Goal: Task Accomplishment & Management: Manage account settings

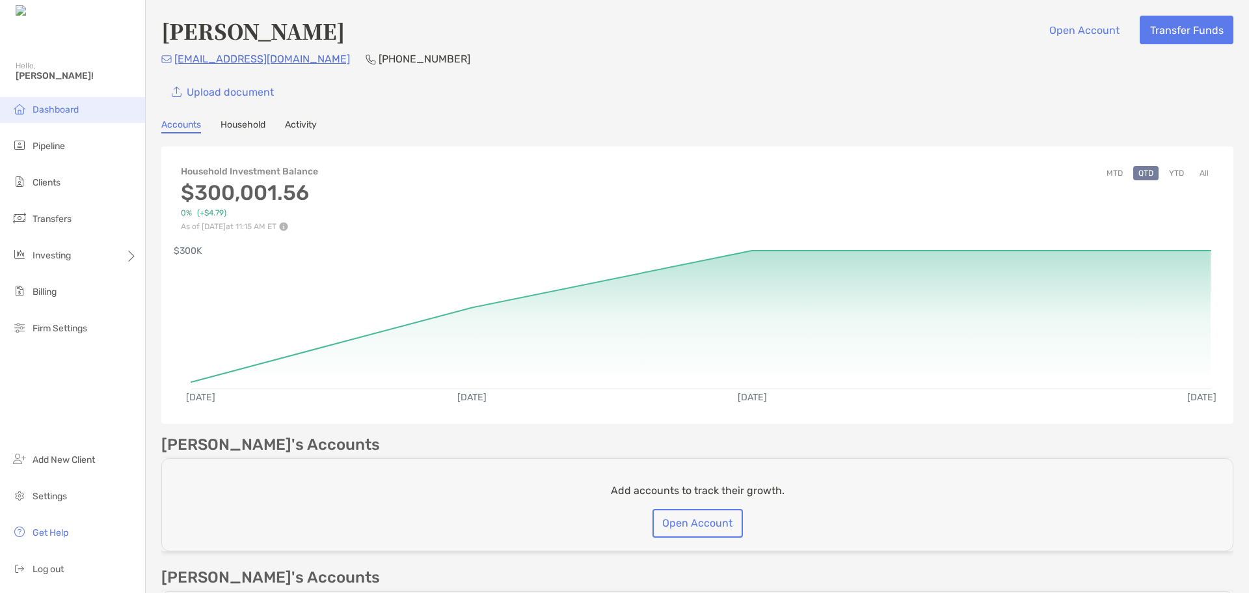
click at [53, 106] on span "Dashboard" at bounding box center [56, 109] width 46 height 11
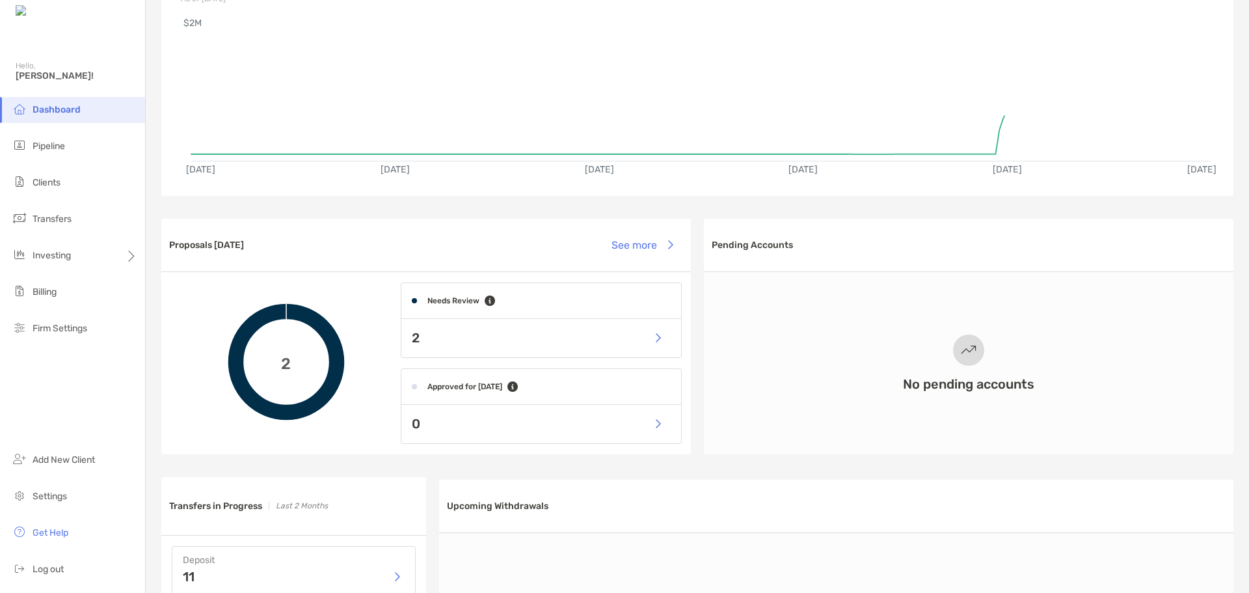
scroll to position [130, 0]
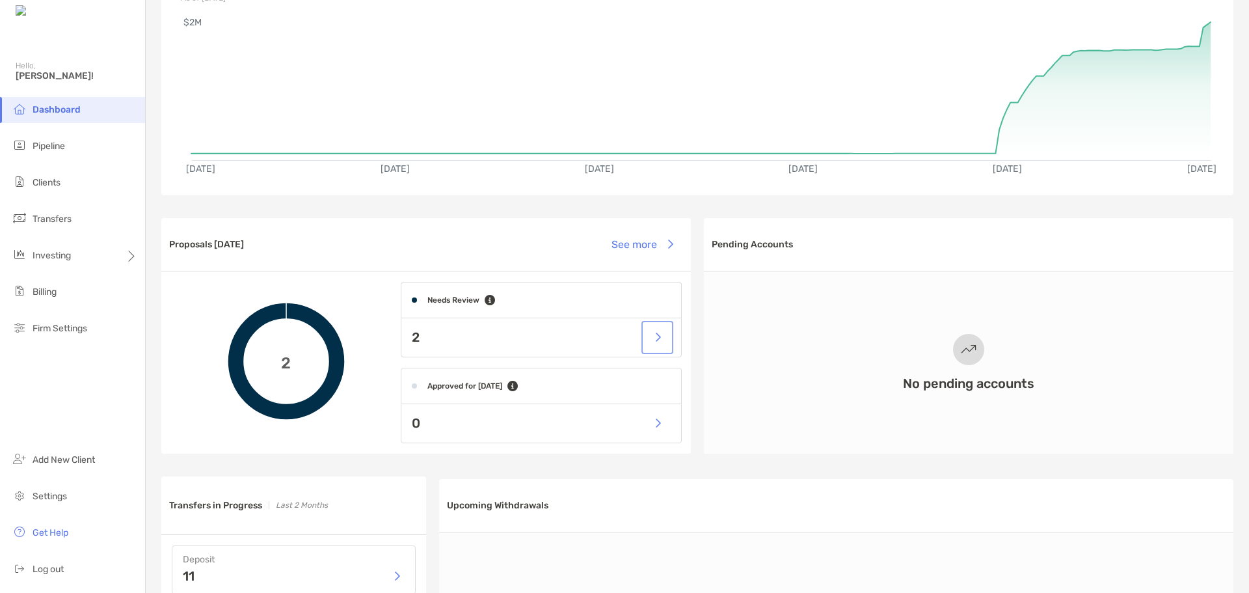
click at [658, 339] on button "button" at bounding box center [657, 337] width 27 height 28
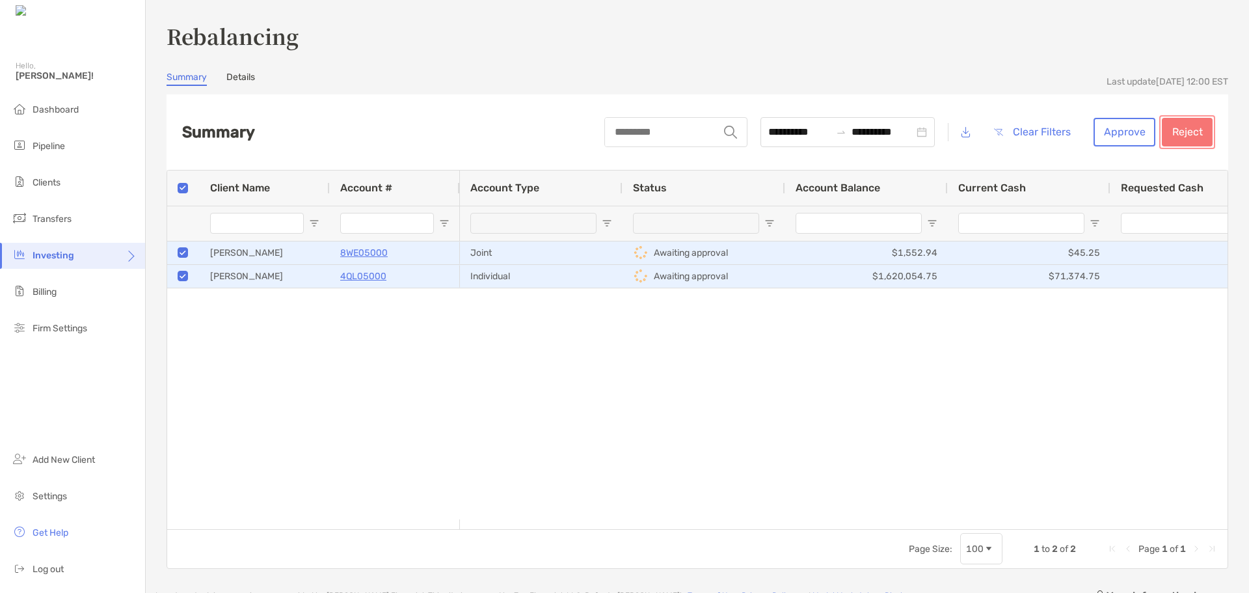
click at [1174, 129] on button "Reject" at bounding box center [1187, 132] width 51 height 29
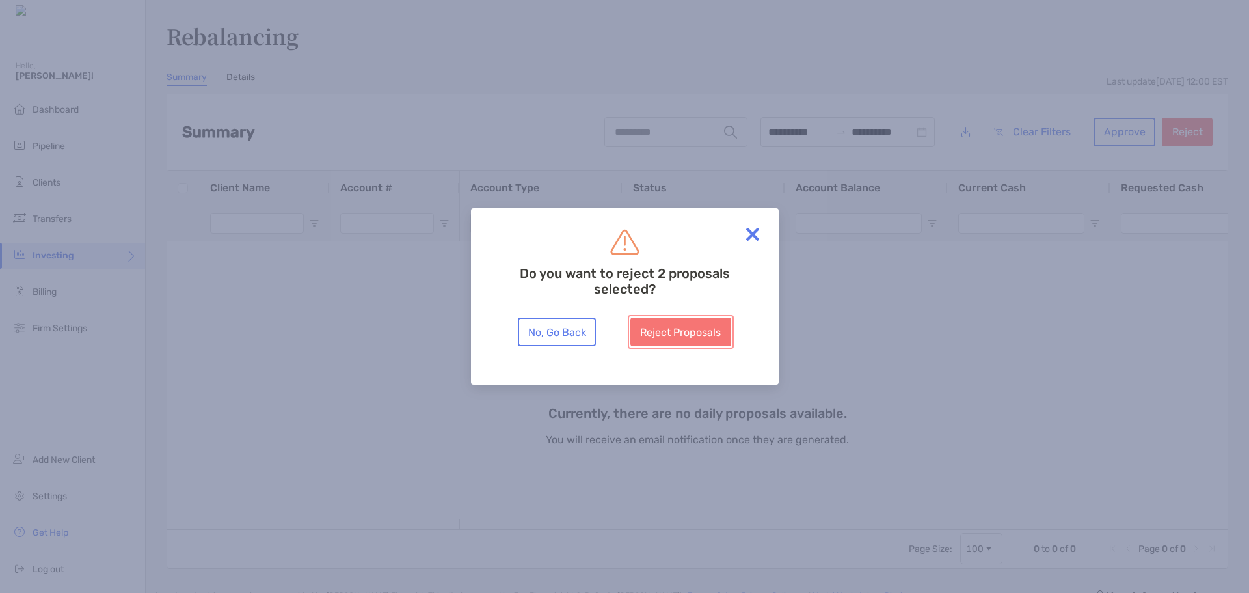
click at [656, 328] on button "Reject Proposals" at bounding box center [680, 331] width 101 height 29
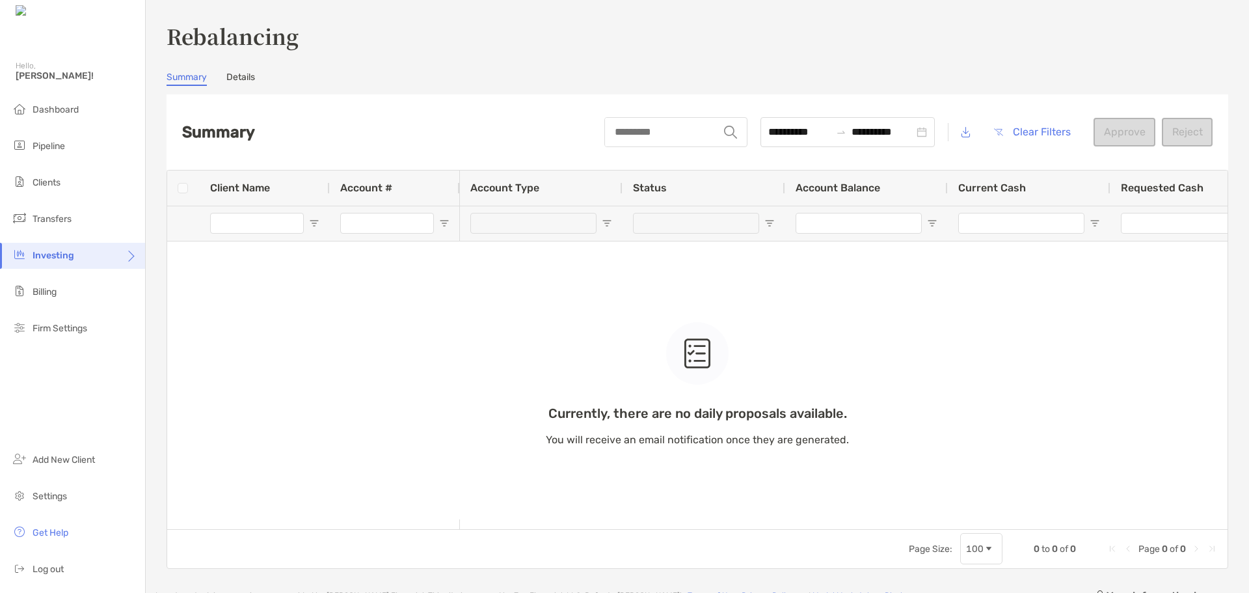
type input "***"
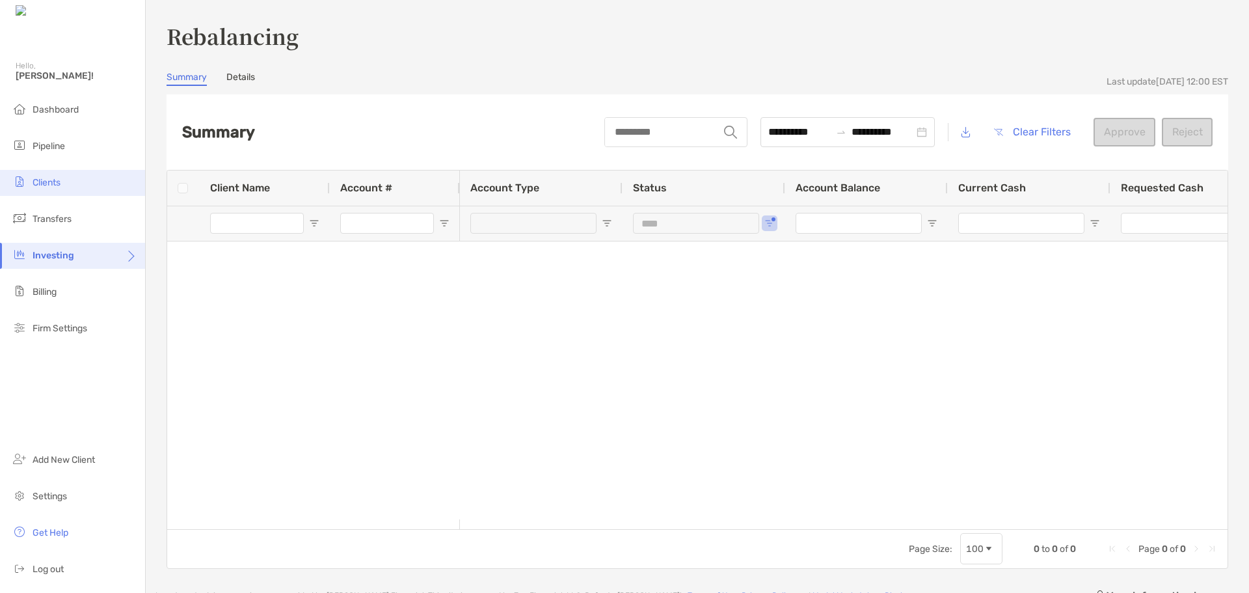
click at [40, 181] on span "Clients" at bounding box center [47, 182] width 28 height 11
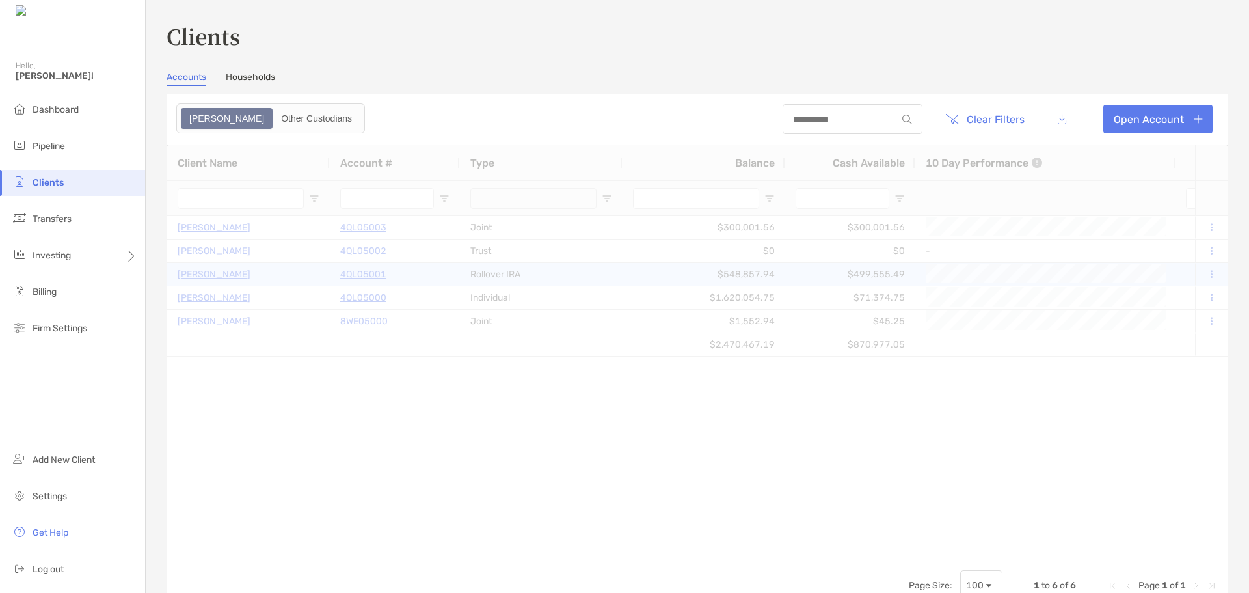
type input "***"
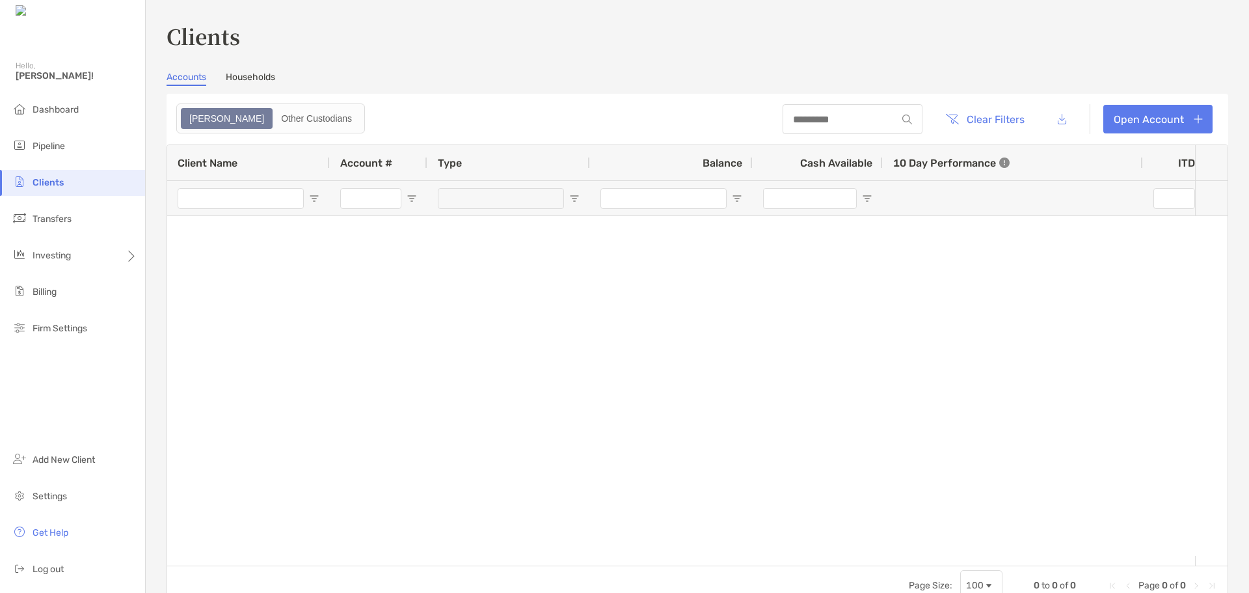
click at [261, 68] on div "Clients Accounts Households Zoe Other Custodians Clear Filters Open Account 0 t…" at bounding box center [698, 313] width 1062 height 584
click at [267, 78] on link "Households" at bounding box center [250, 79] width 49 height 14
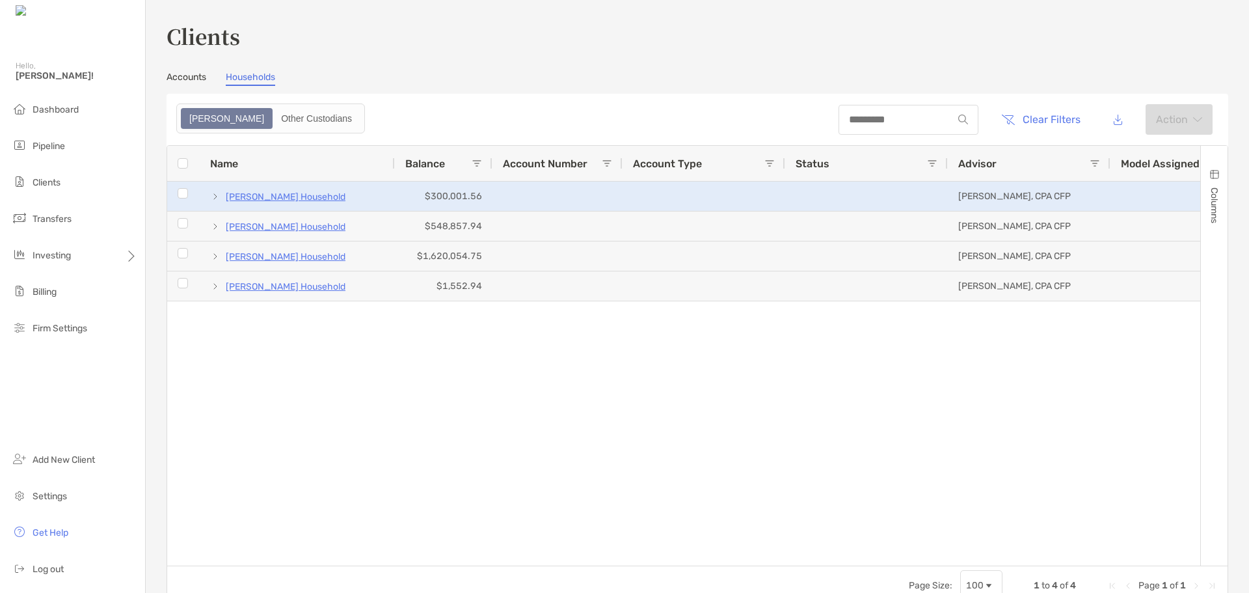
click at [262, 199] on p "[PERSON_NAME] Household" at bounding box center [286, 197] width 120 height 16
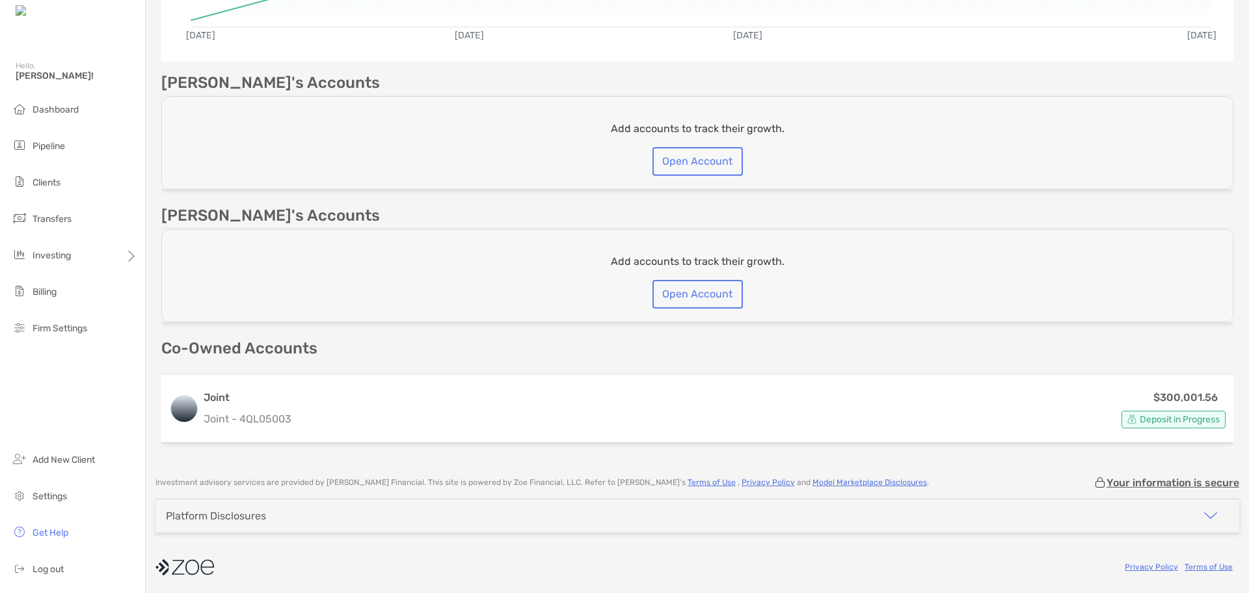
scroll to position [363, 0]
click at [548, 425] on div "$300,001.56 Deposit in Progress" at bounding box center [761, 407] width 929 height 39
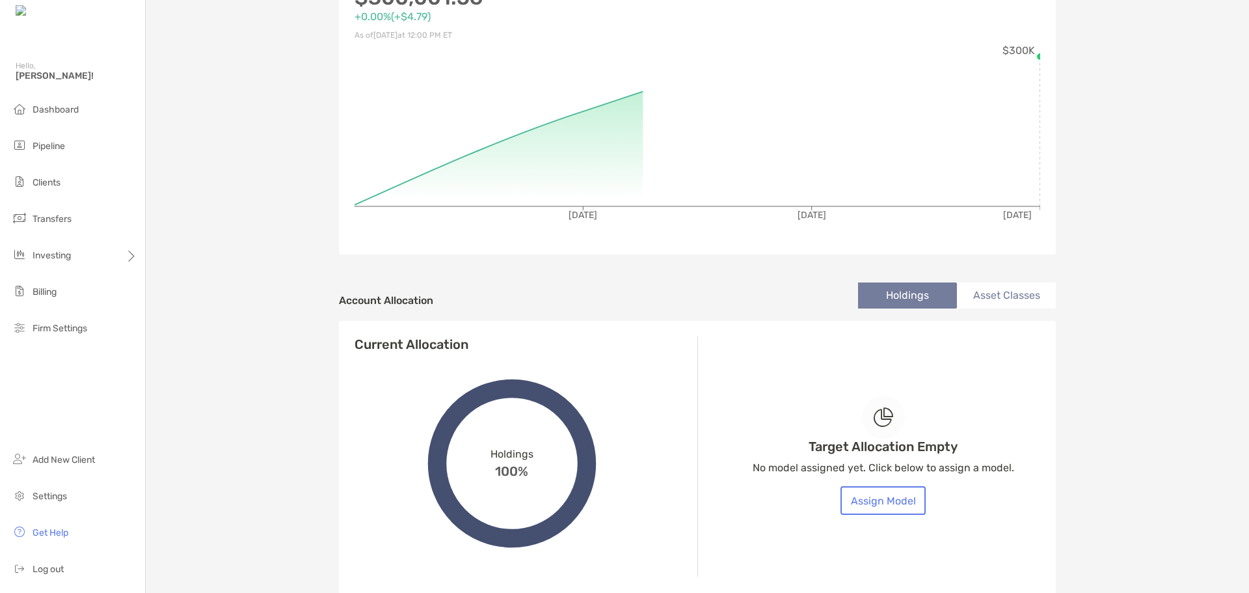
scroll to position [195, 0]
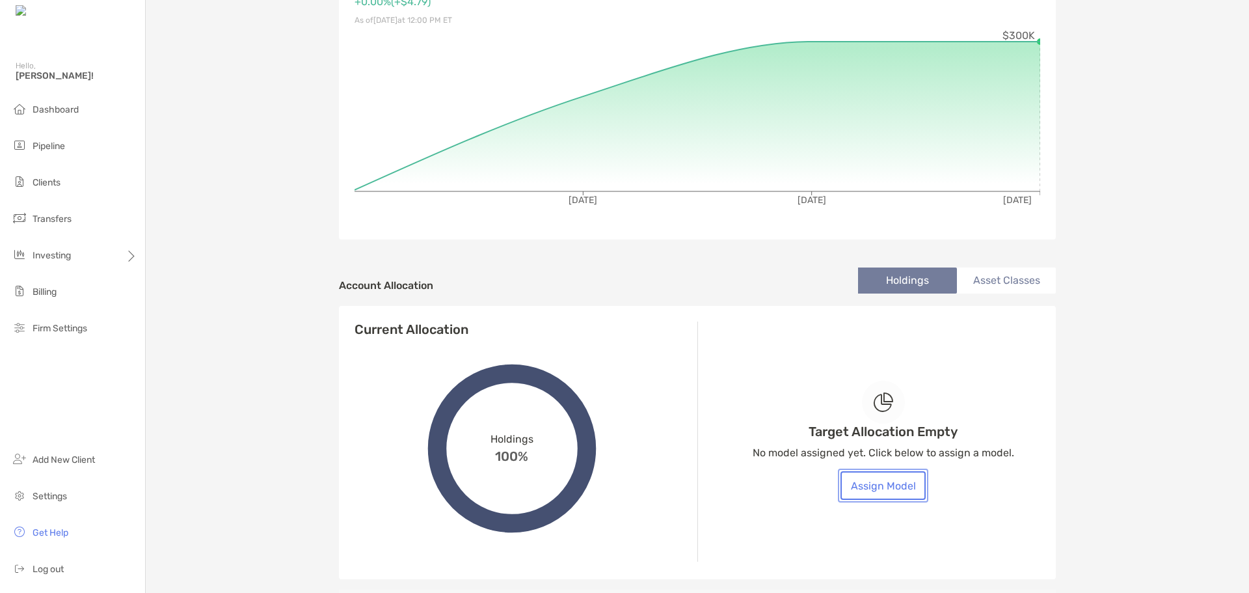
click at [874, 477] on button "Assign Model" at bounding box center [882, 485] width 85 height 29
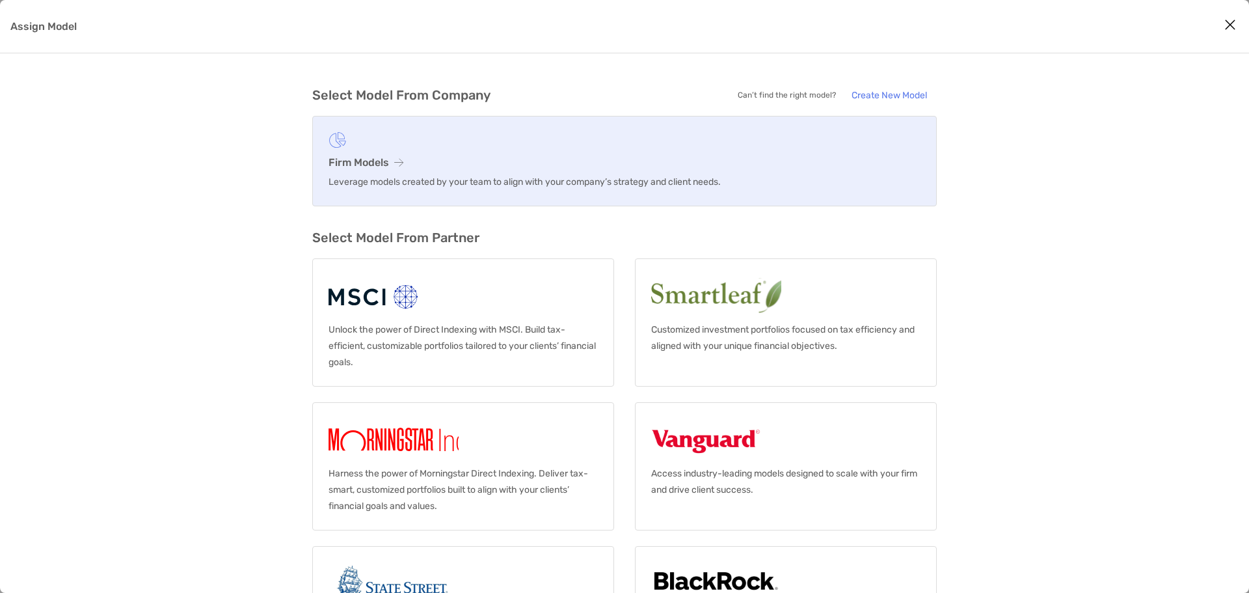
click at [359, 180] on p "Leverage models created by your team to align with your company’s strategy and …" at bounding box center [624, 182] width 592 height 16
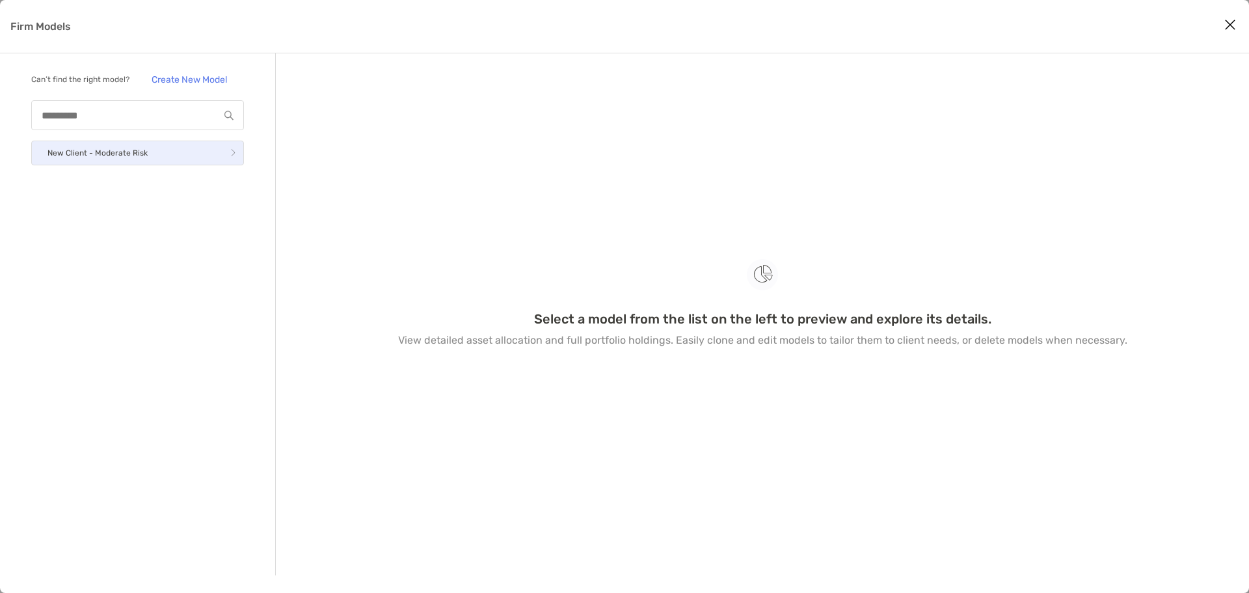
click at [150, 154] on link "New Client - Moderate Risk" at bounding box center [137, 152] width 213 height 25
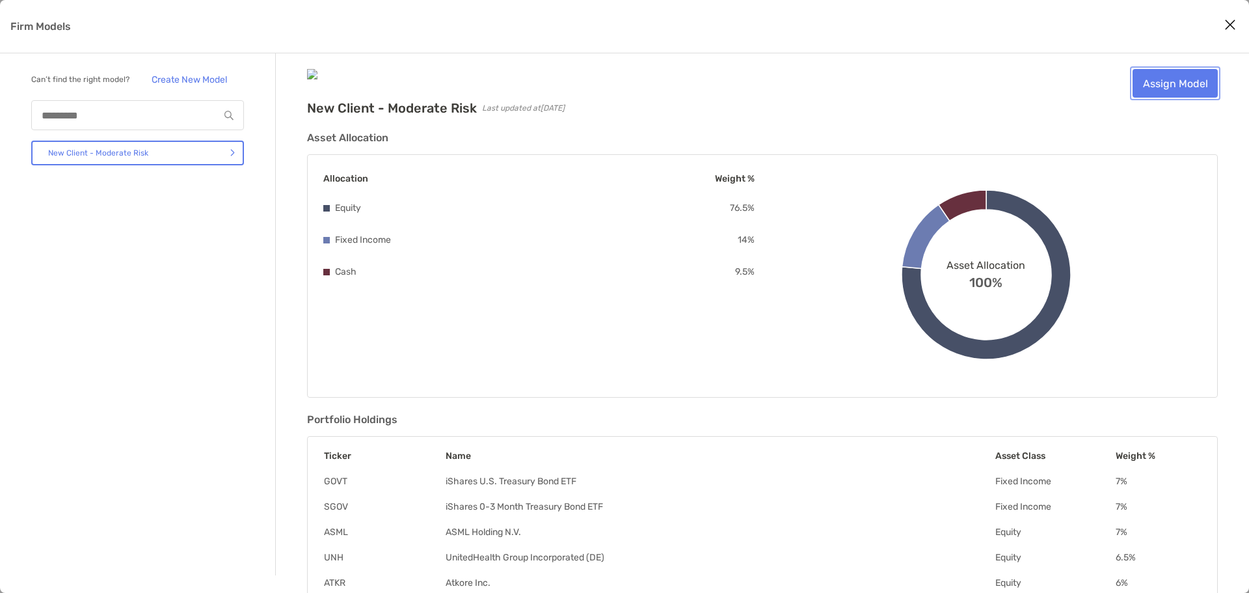
click at [1186, 90] on link "Assign Model" at bounding box center [1174, 83] width 85 height 29
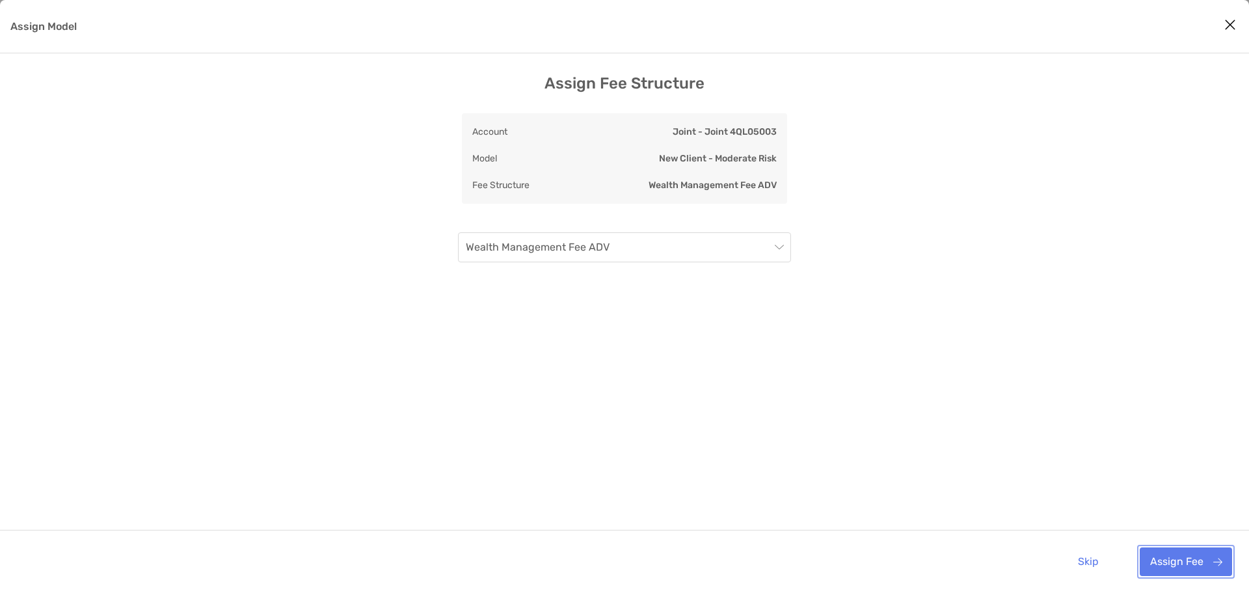
click at [1169, 561] on button "Assign Fee" at bounding box center [1186, 561] width 92 height 29
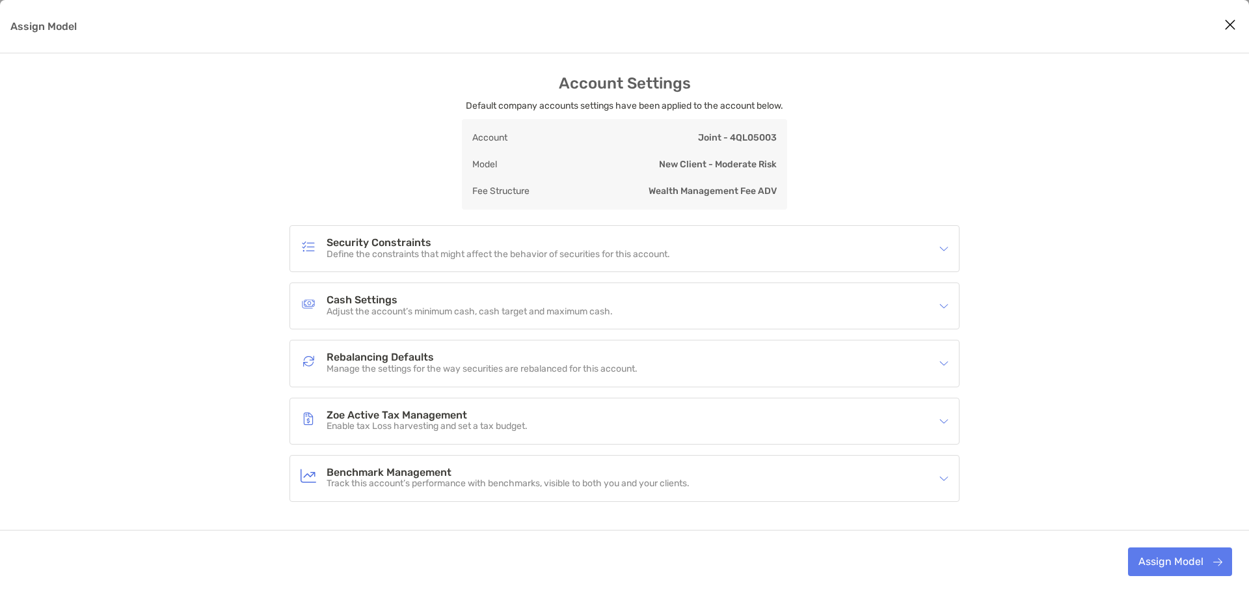
click at [942, 249] on img "Assign Model" at bounding box center [943, 248] width 9 height 9
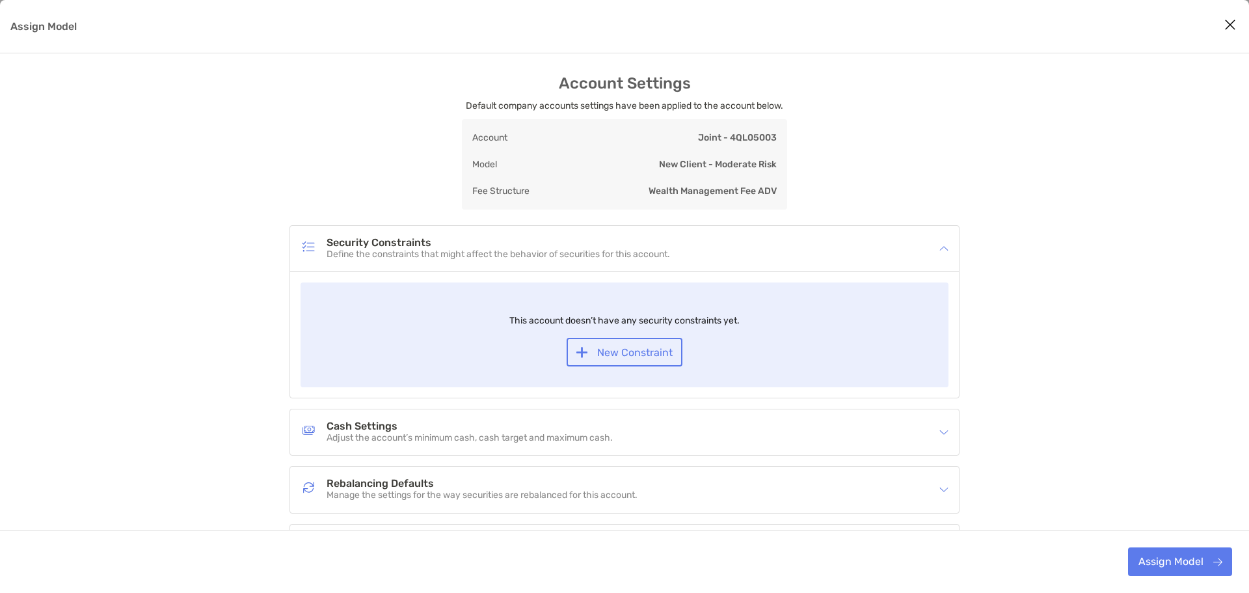
click at [943, 431] on img "Assign Model" at bounding box center [943, 431] width 9 height 9
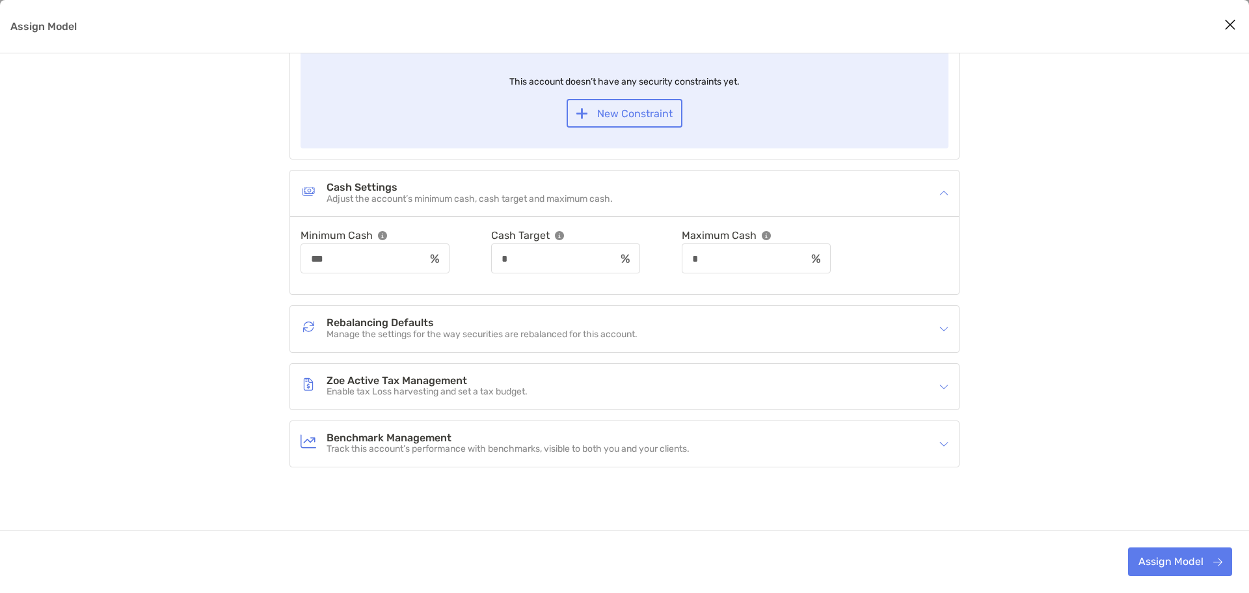
scroll to position [247, 0]
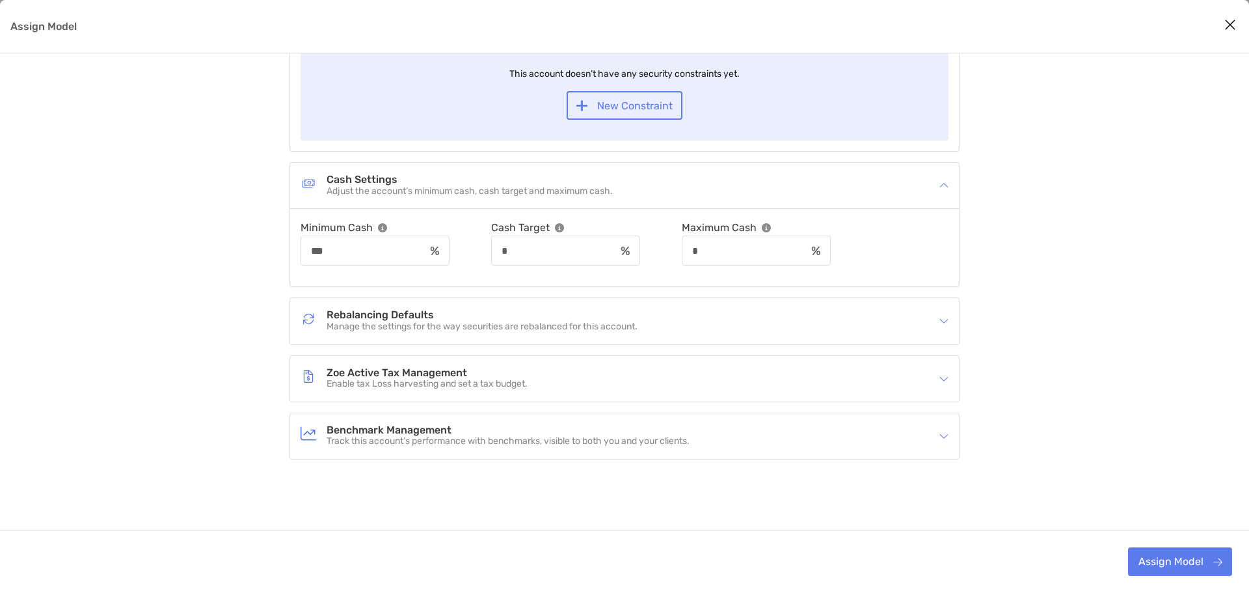
click at [343, 180] on h4 "Cash Settings" at bounding box center [470, 179] width 286 height 11
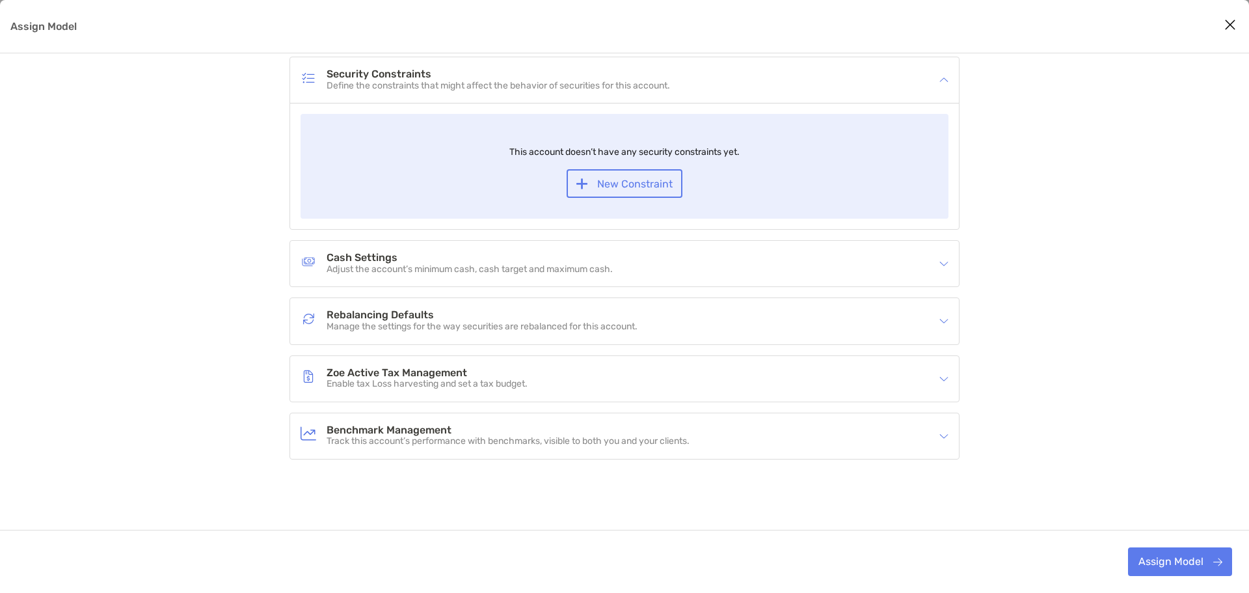
click at [358, 250] on div "Cash Settings Adjust the account’s minimum cash, cash target and maximum cash." at bounding box center [615, 263] width 631 height 30
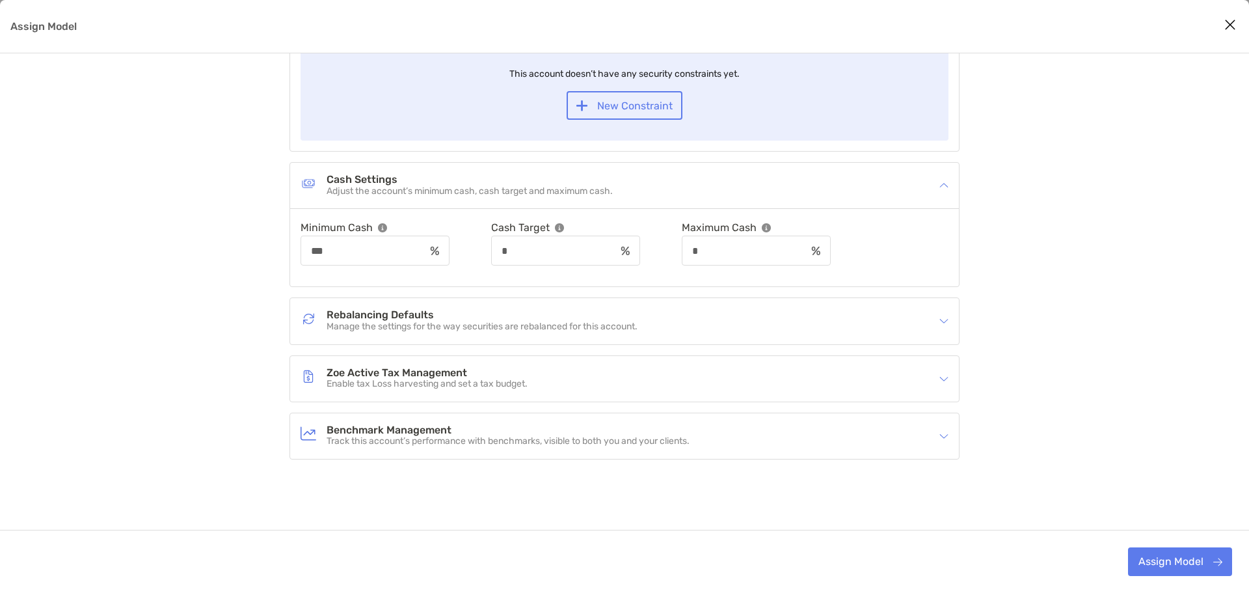
click at [945, 325] on img "Assign Model" at bounding box center [943, 320] width 9 height 9
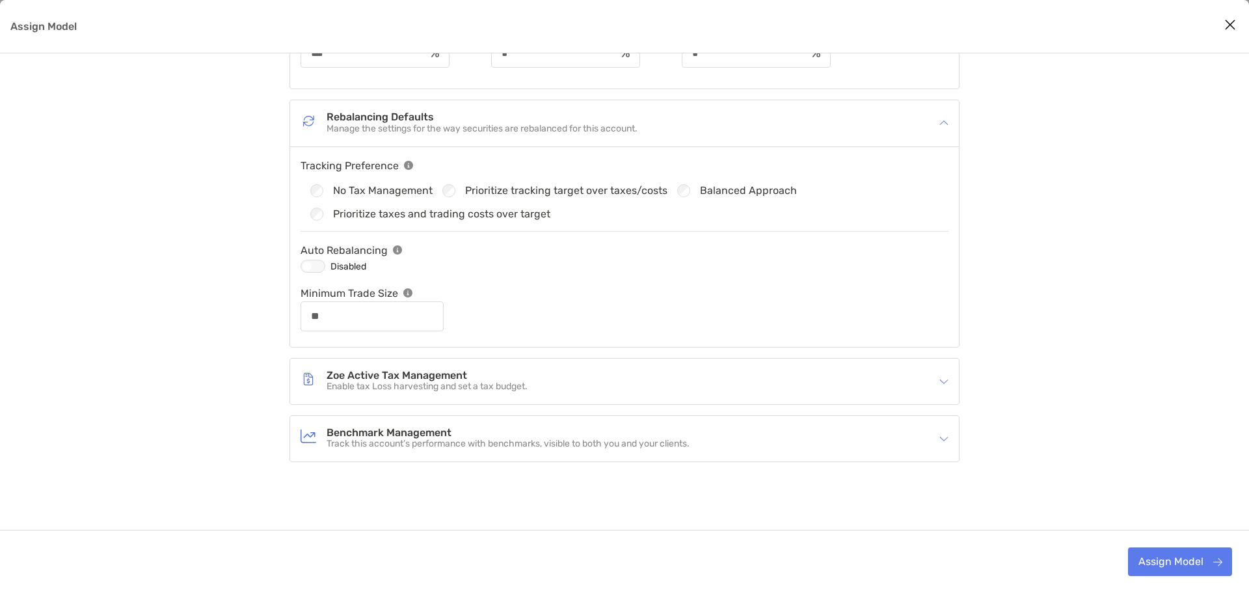
scroll to position [447, 0]
click at [937, 382] on div "Assign Model" at bounding box center [939, 378] width 17 height 14
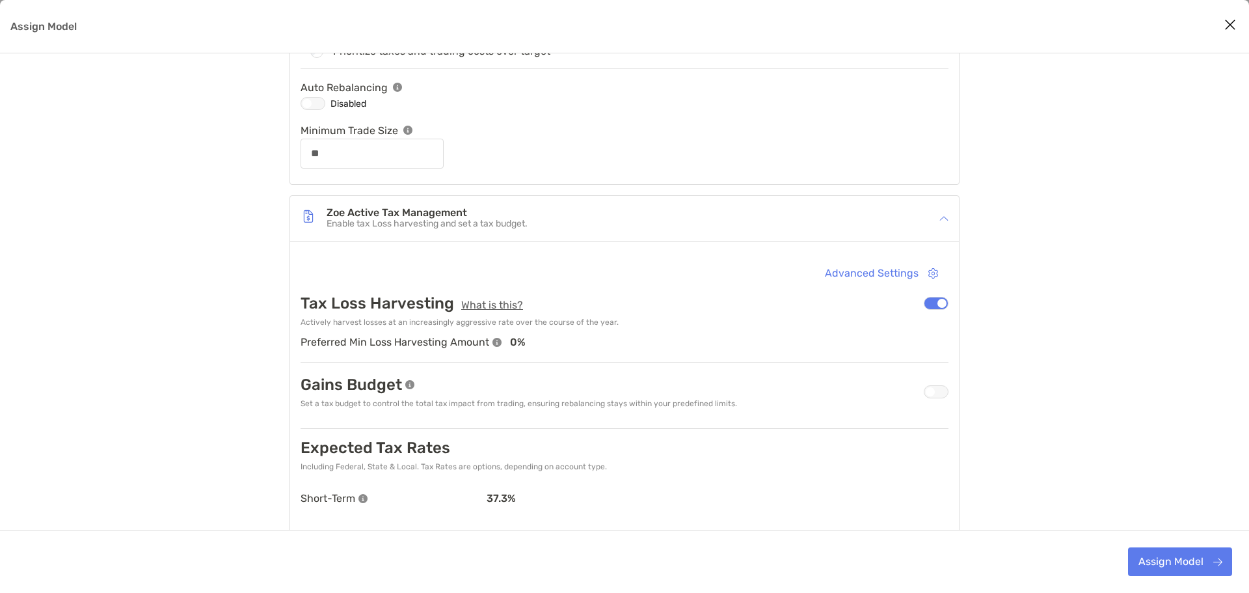
scroll to position [642, 0]
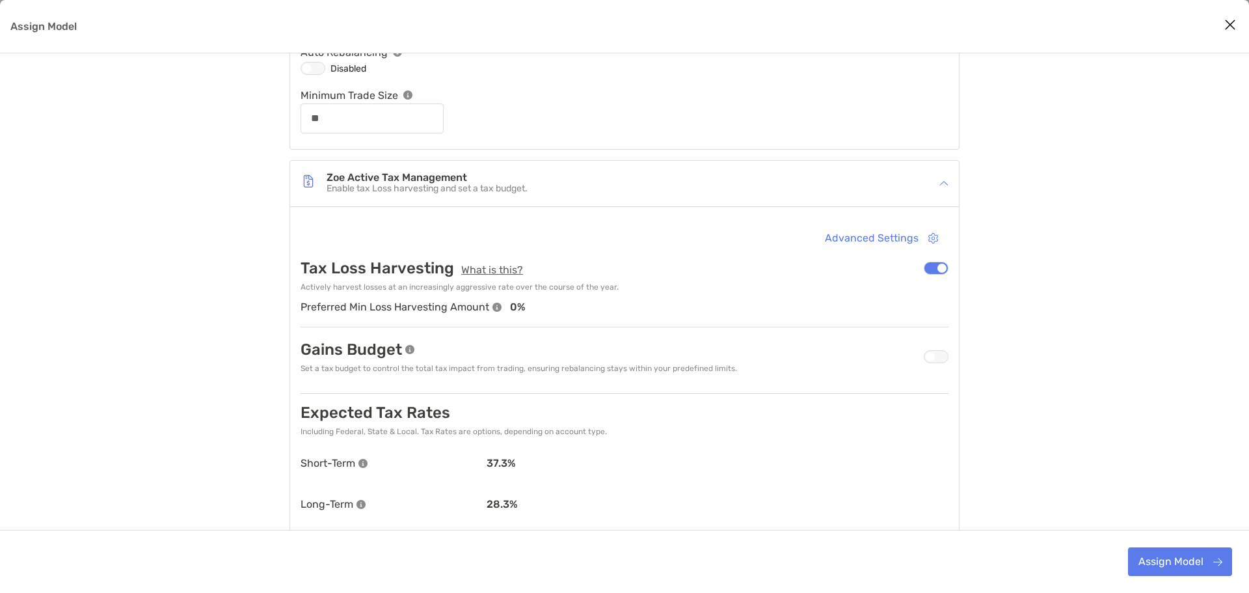
click at [938, 268] on div "Assign Model" at bounding box center [936, 267] width 25 height 13
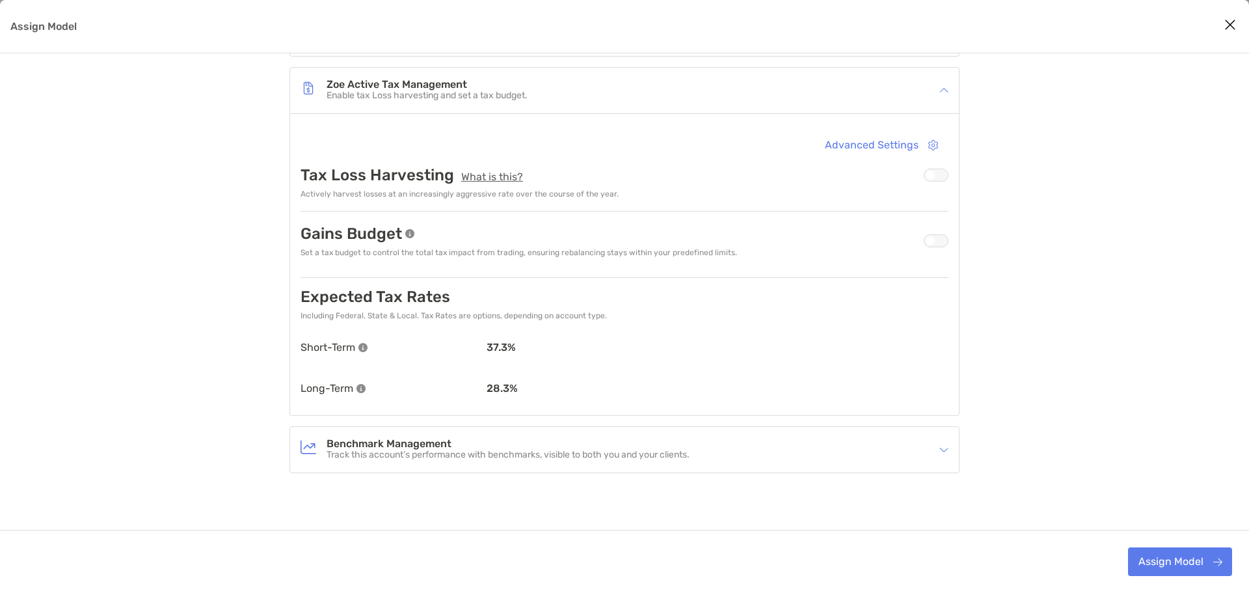
scroll to position [749, 0]
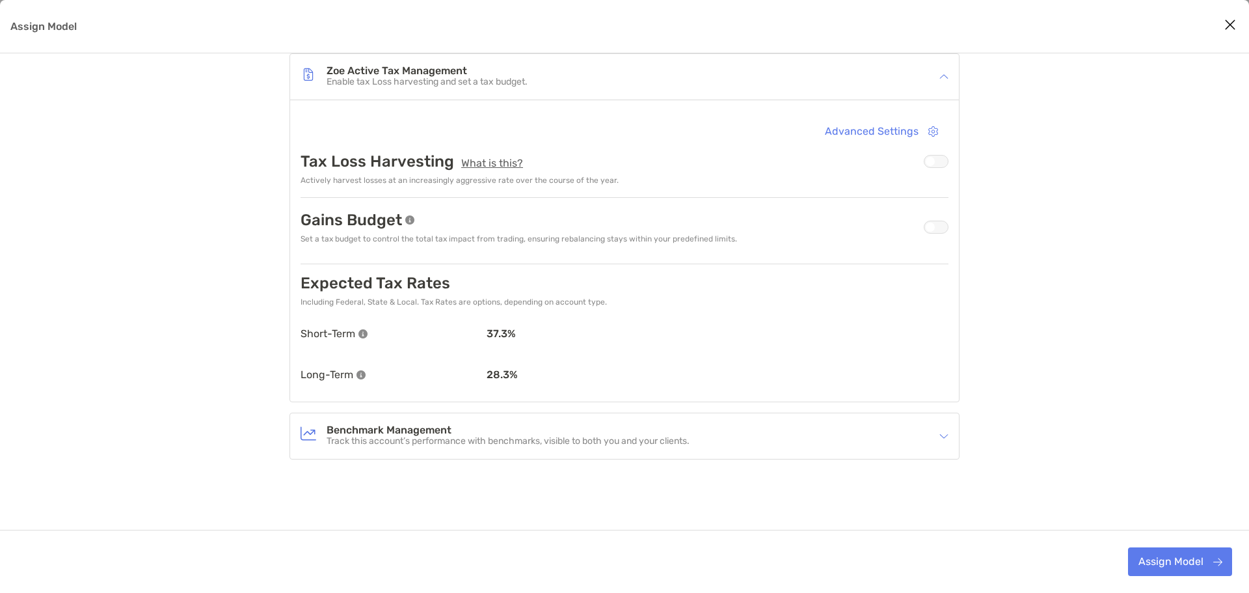
click at [945, 433] on img "Assign Model" at bounding box center [943, 435] width 9 height 9
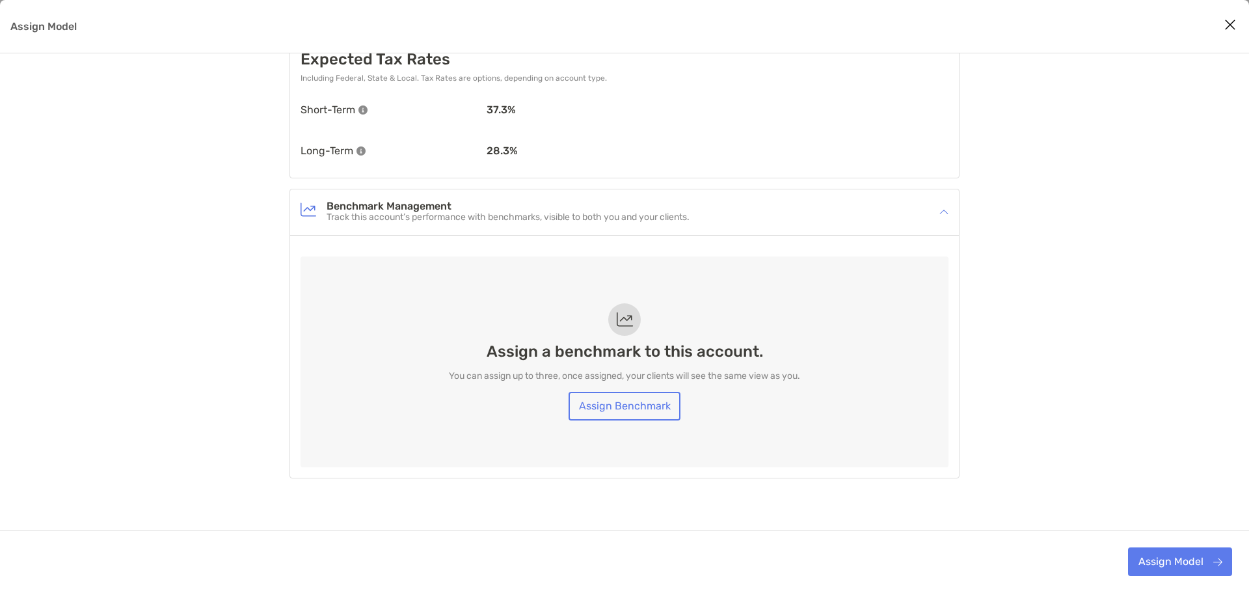
scroll to position [991, 0]
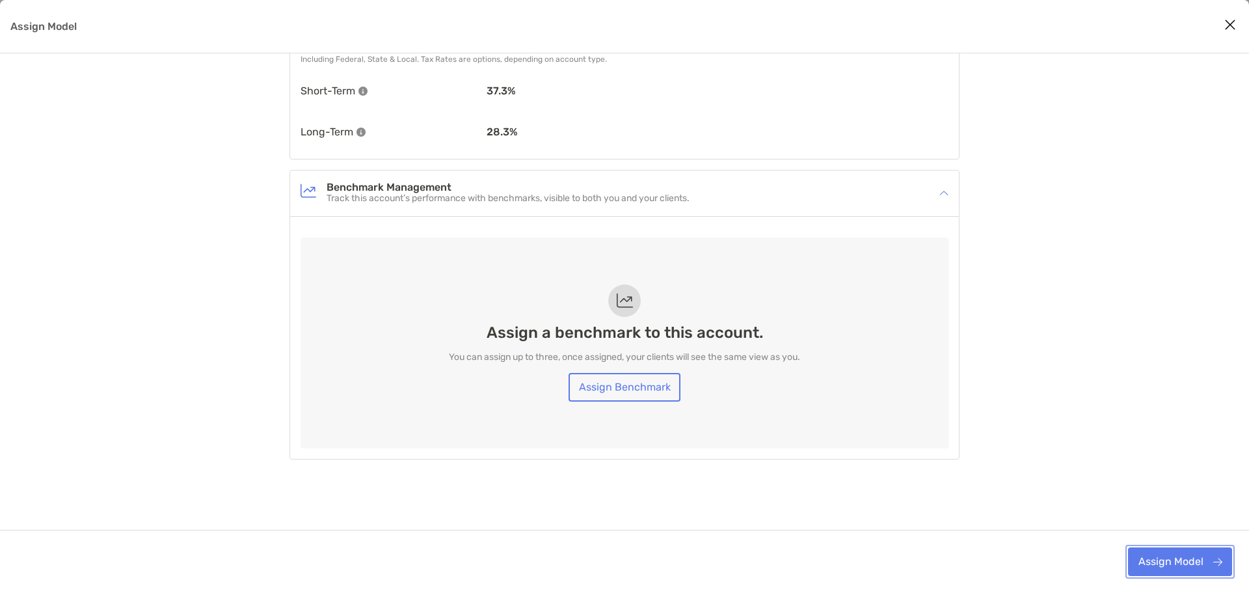
click at [1170, 563] on button "Assign Model" at bounding box center [1180, 561] width 104 height 29
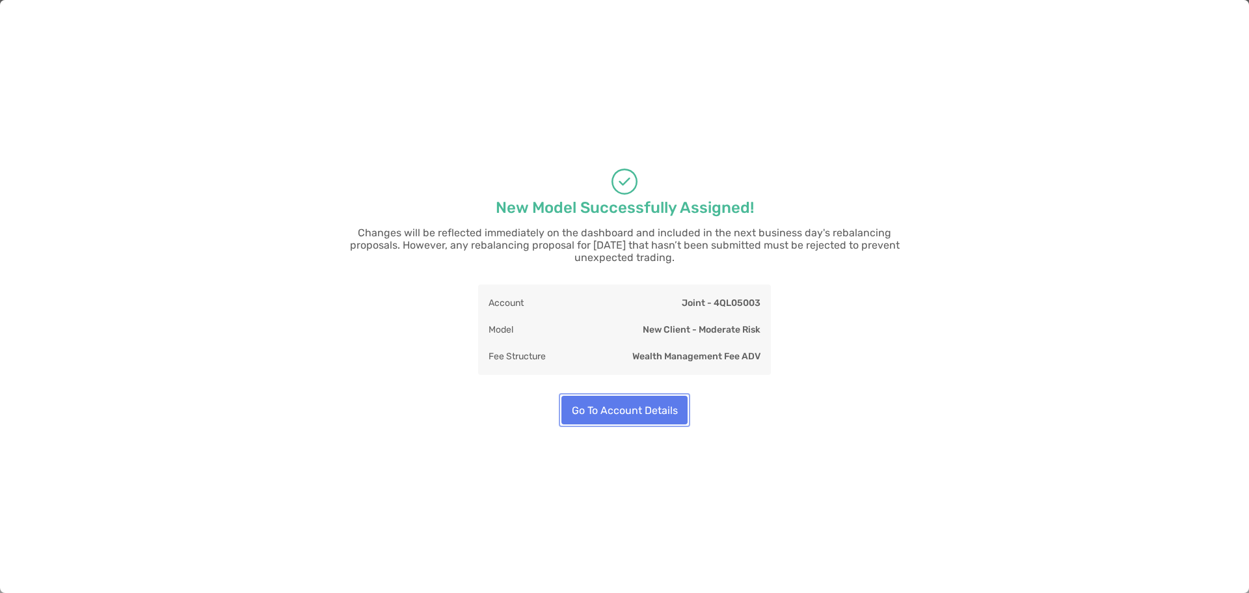
click at [644, 407] on button "Go To Account Details" at bounding box center [624, 409] width 126 height 29
type input "**"
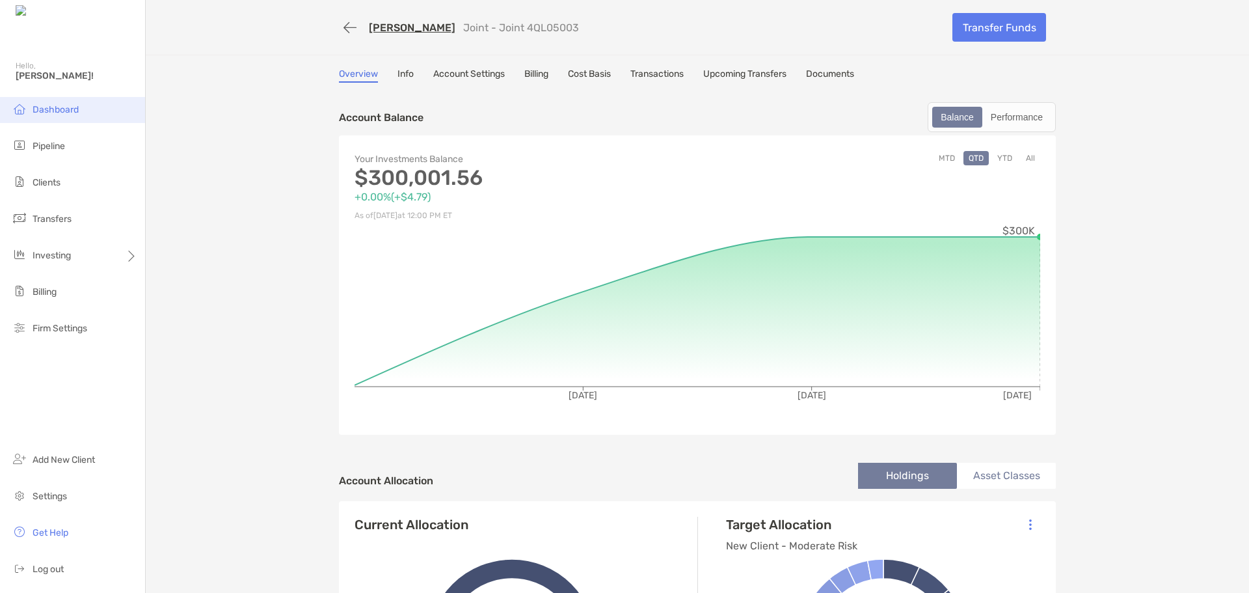
click at [44, 113] on span "Dashboard" at bounding box center [56, 109] width 46 height 11
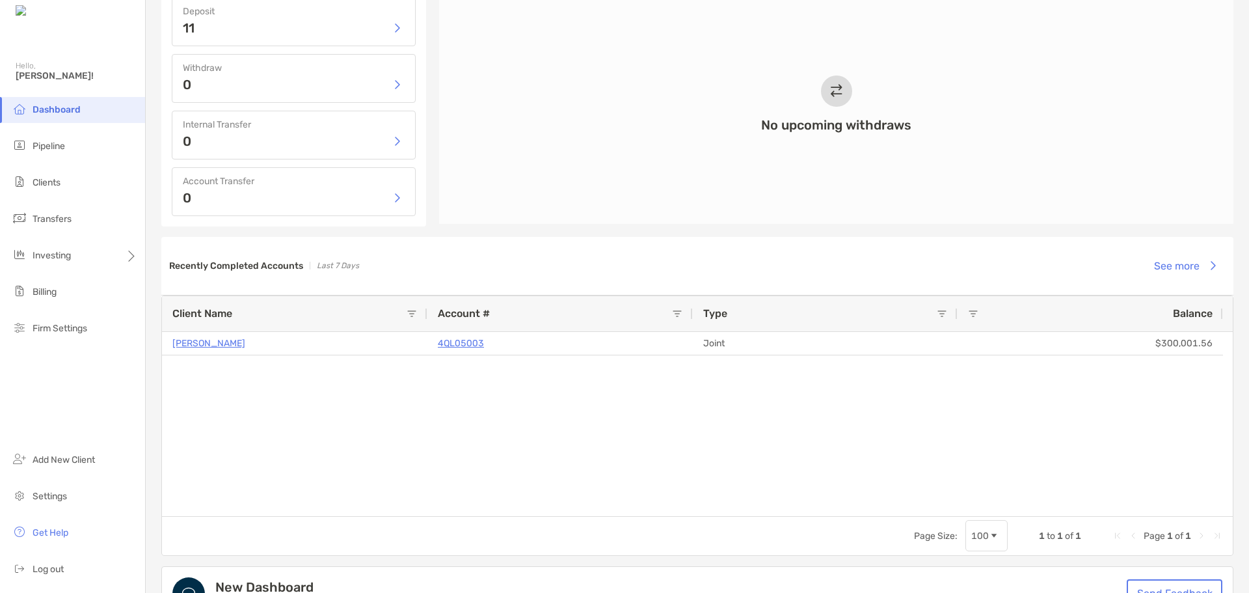
scroll to position [715, 0]
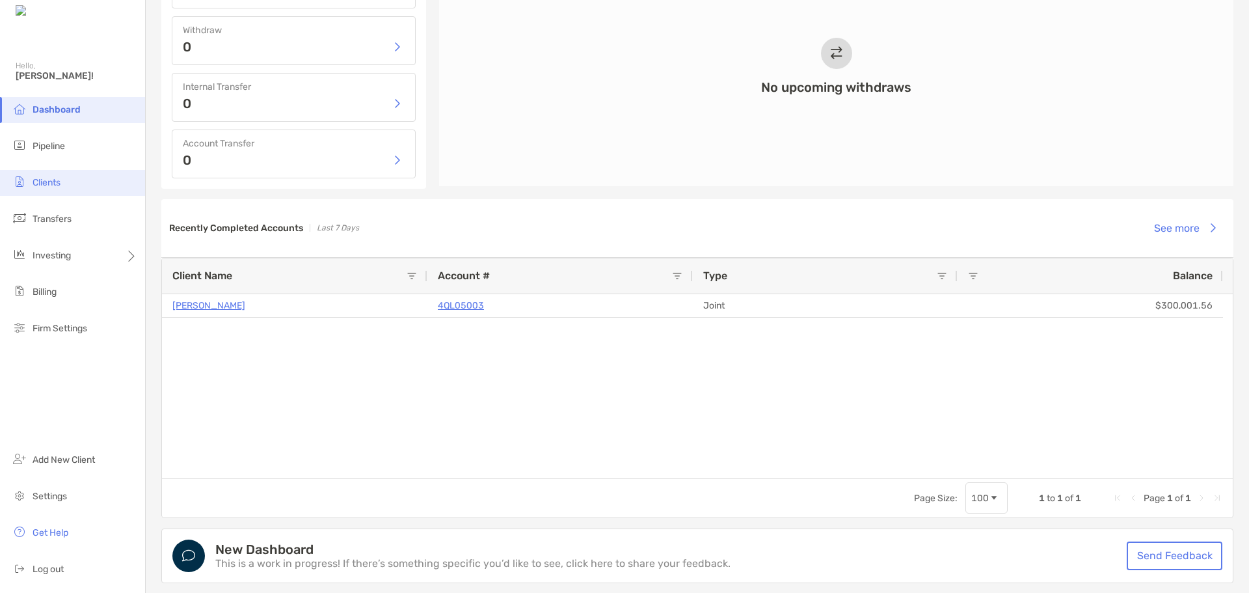
click at [69, 194] on li "Clients" at bounding box center [72, 183] width 145 height 26
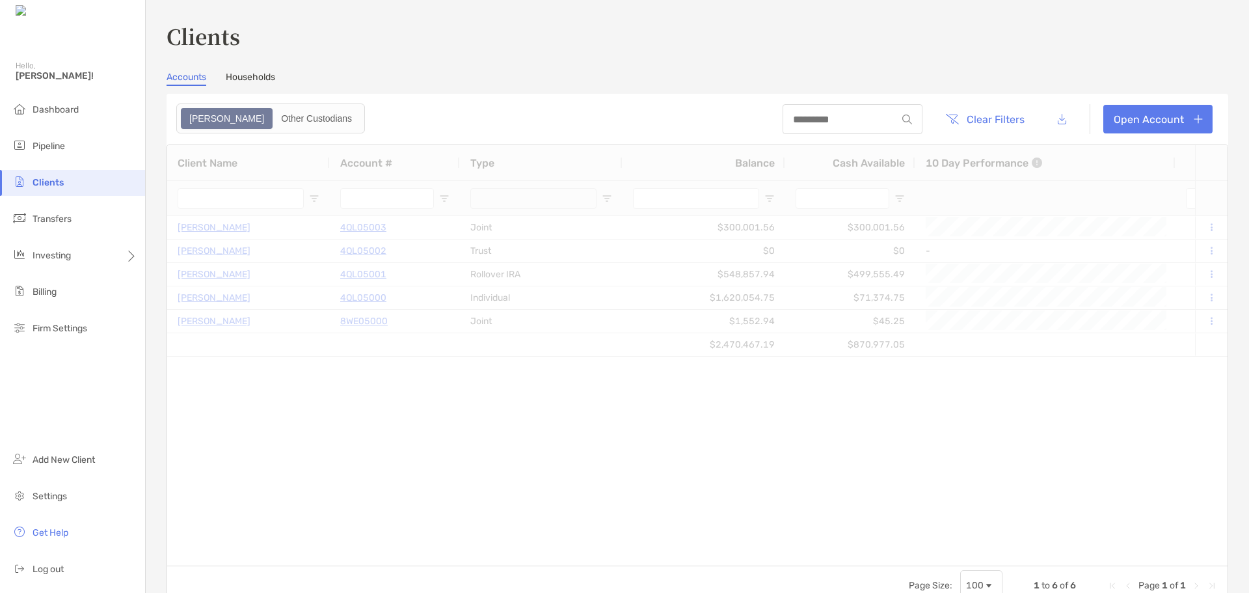
type input "***"
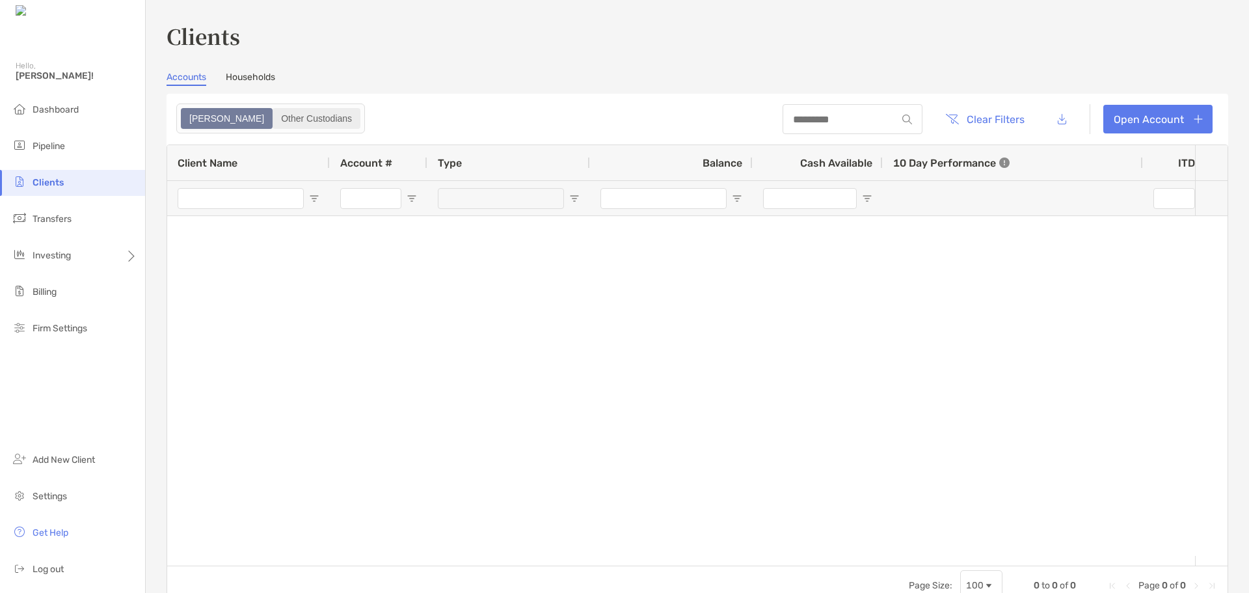
click at [274, 118] on div "Other Custodians" at bounding box center [316, 118] width 85 height 18
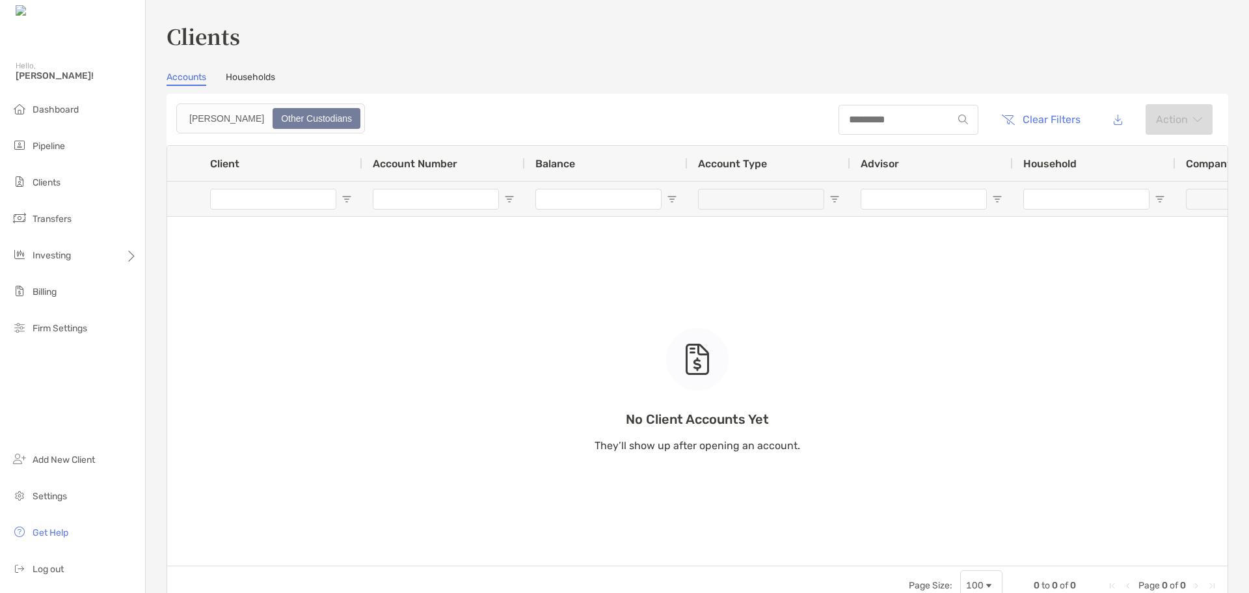
click at [247, 79] on link "Households" at bounding box center [250, 79] width 49 height 14
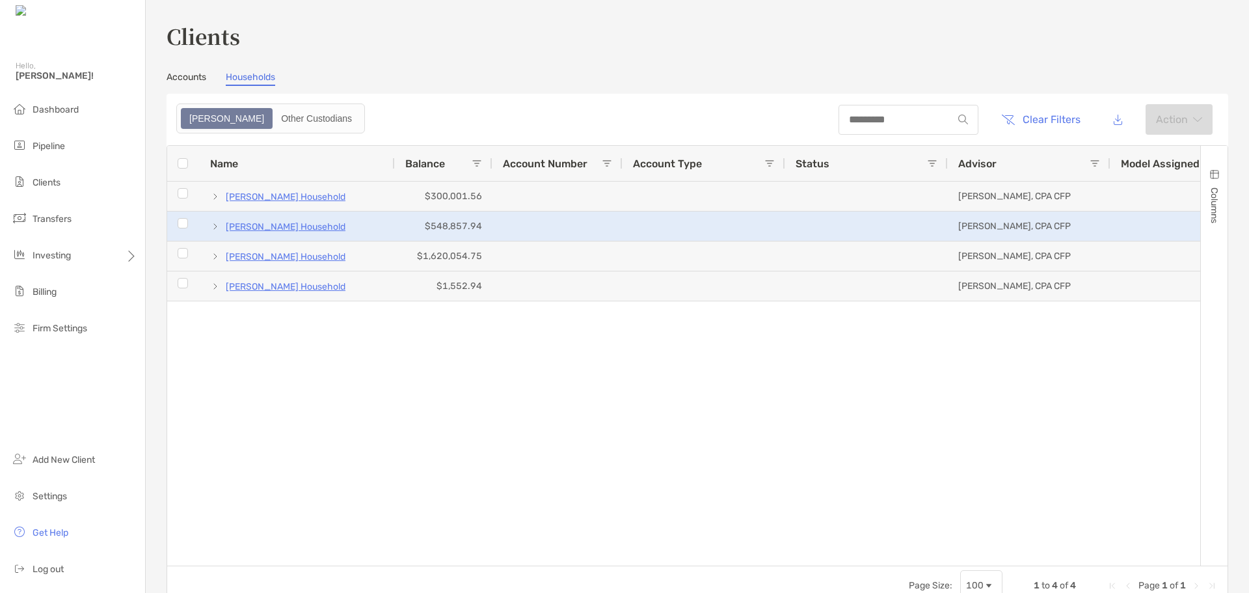
click at [308, 232] on p "[PERSON_NAME] Household" at bounding box center [286, 227] width 120 height 16
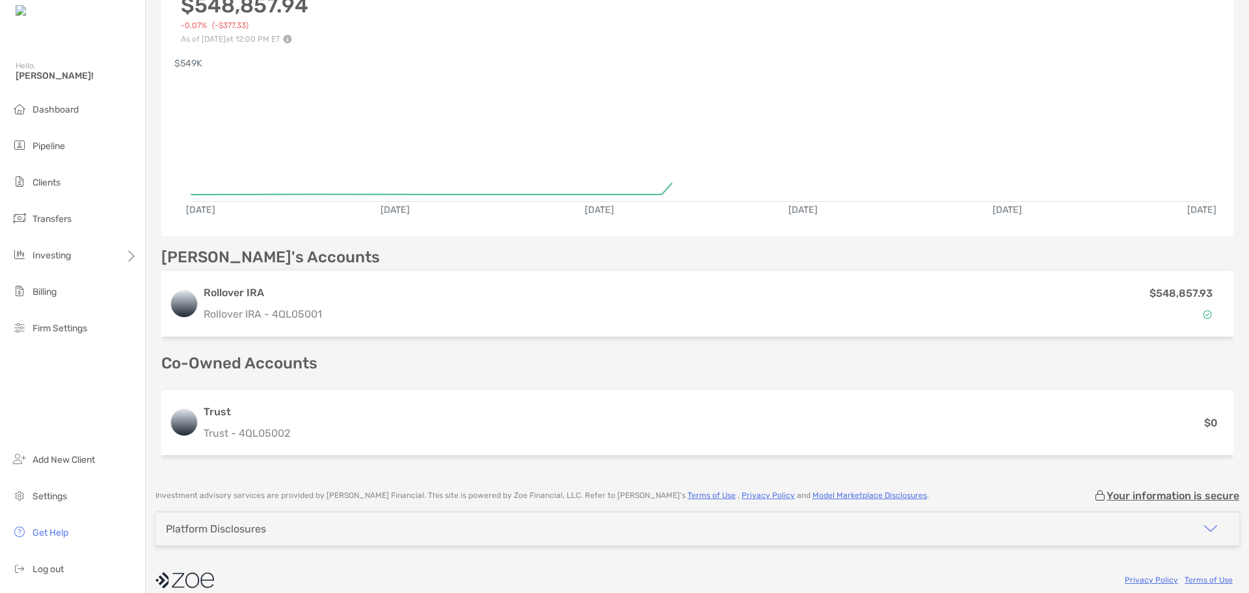
scroll to position [195, 0]
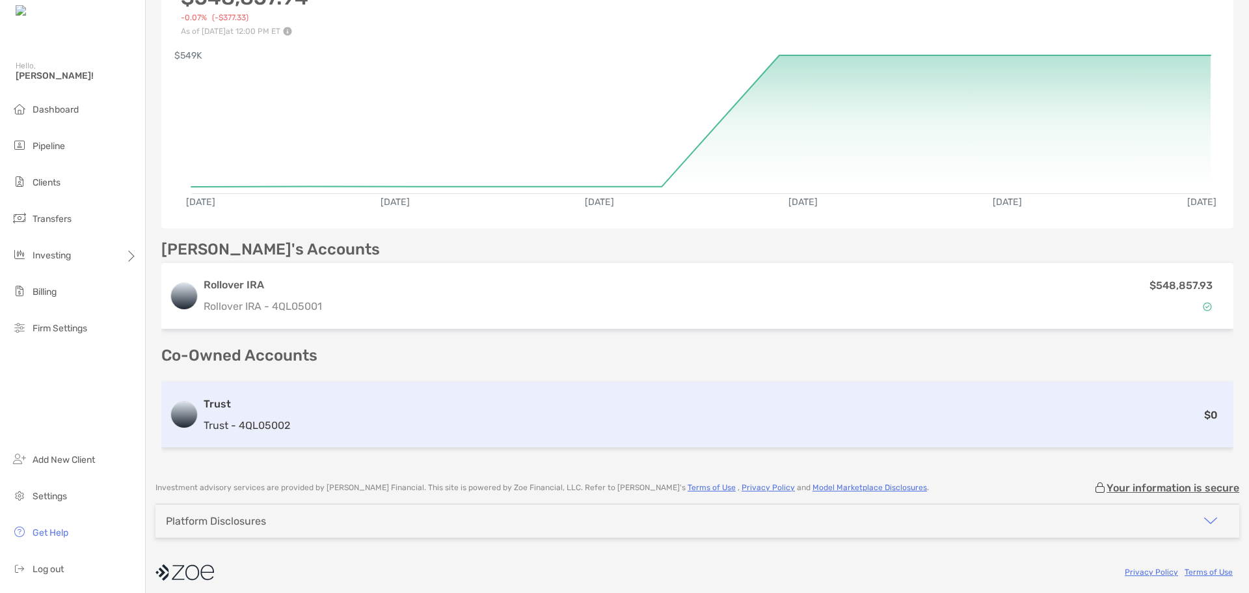
click at [398, 416] on div "$0" at bounding box center [760, 415] width 930 height 16
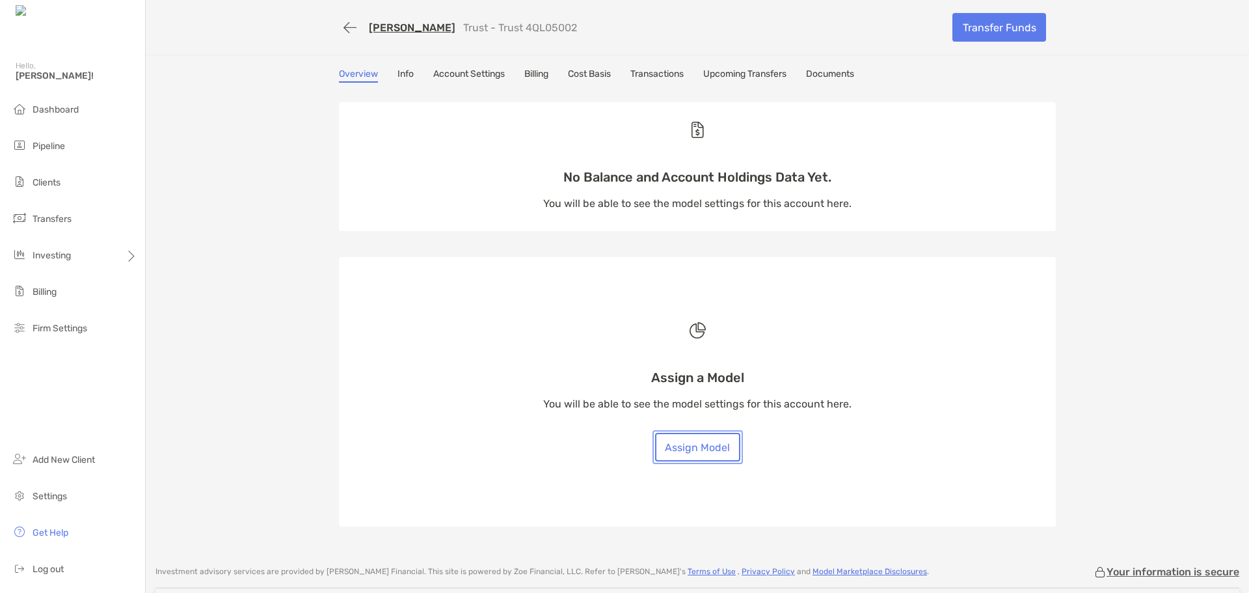
click at [688, 451] on button "Assign Model" at bounding box center [697, 447] width 85 height 29
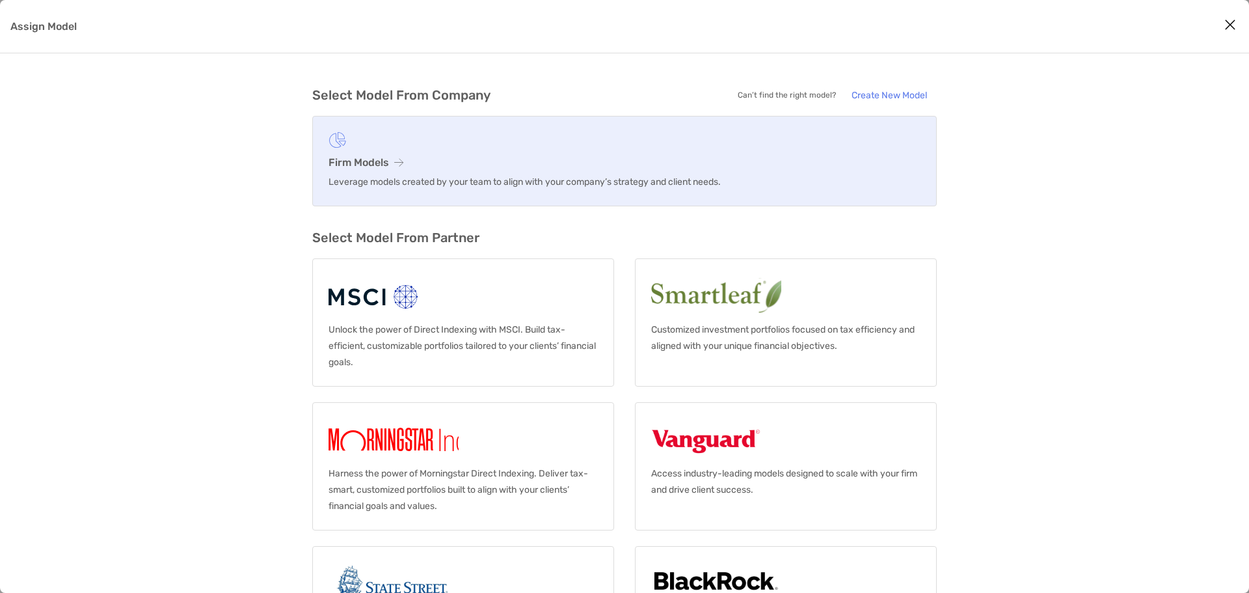
click at [652, 153] on link "Firm Models Leverage models created by your team to align with your company’s s…" at bounding box center [624, 161] width 624 height 90
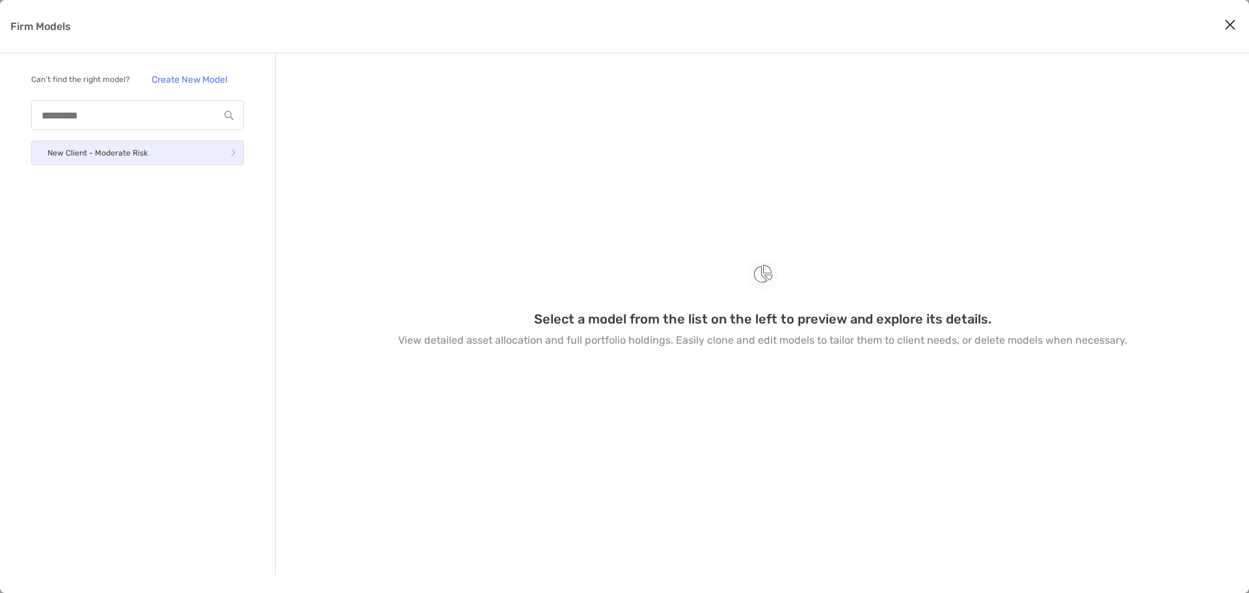
click at [96, 163] on link "New Client - Moderate Risk" at bounding box center [137, 152] width 213 height 25
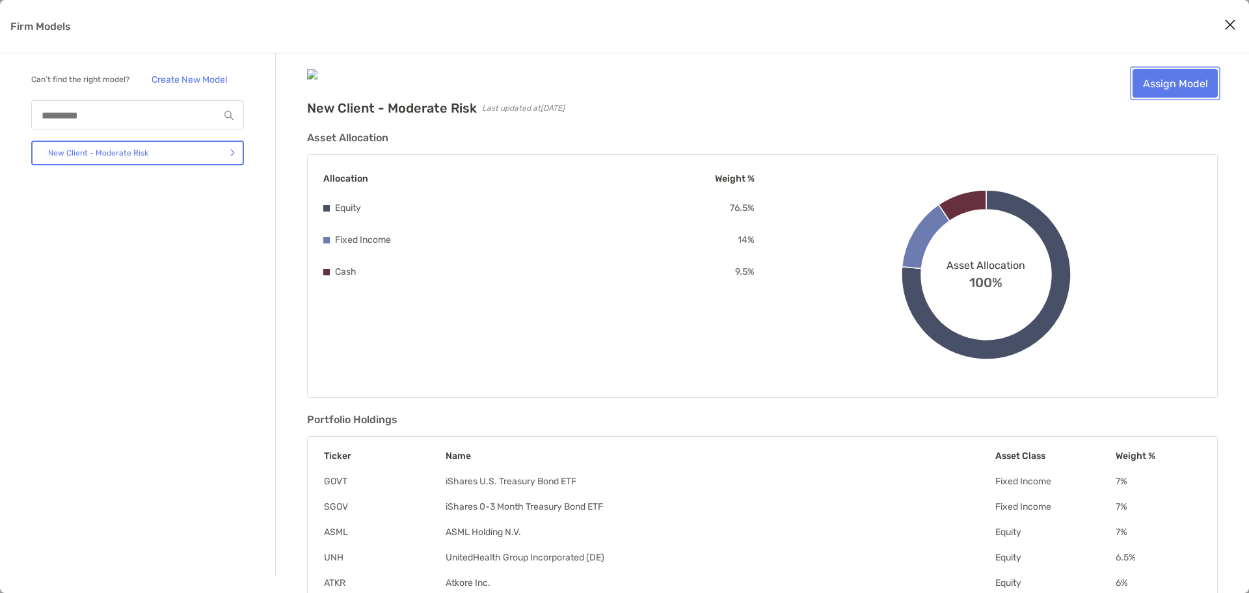
click at [1140, 87] on link "Assign Model" at bounding box center [1174, 83] width 85 height 29
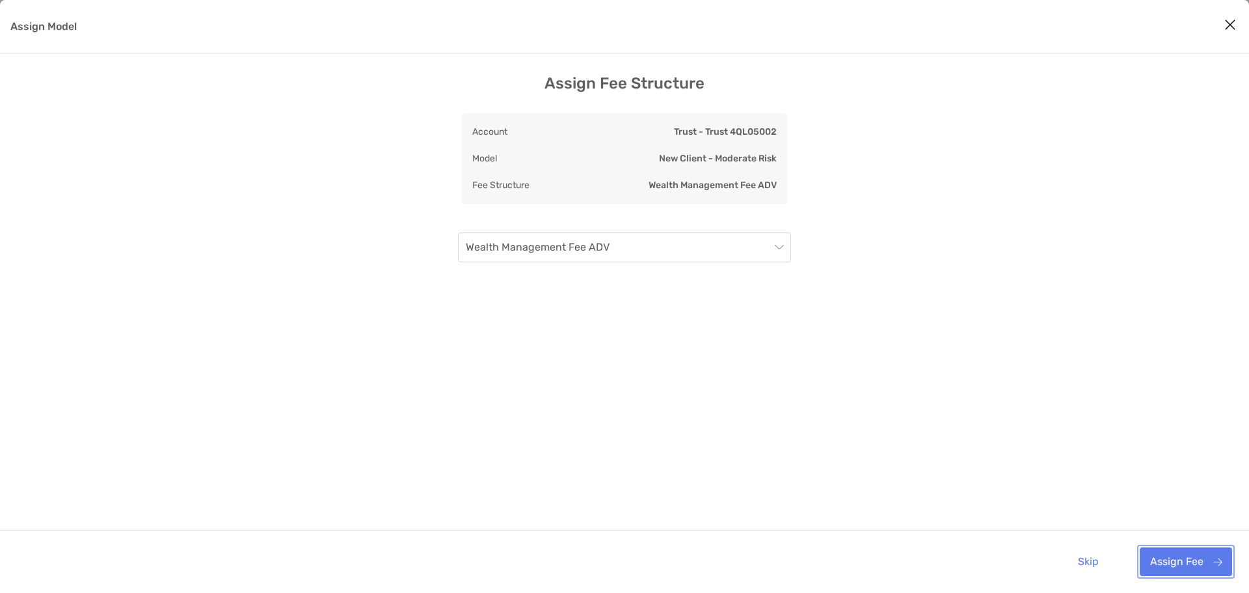
click at [1176, 563] on button "Assign Fee" at bounding box center [1186, 561] width 92 height 29
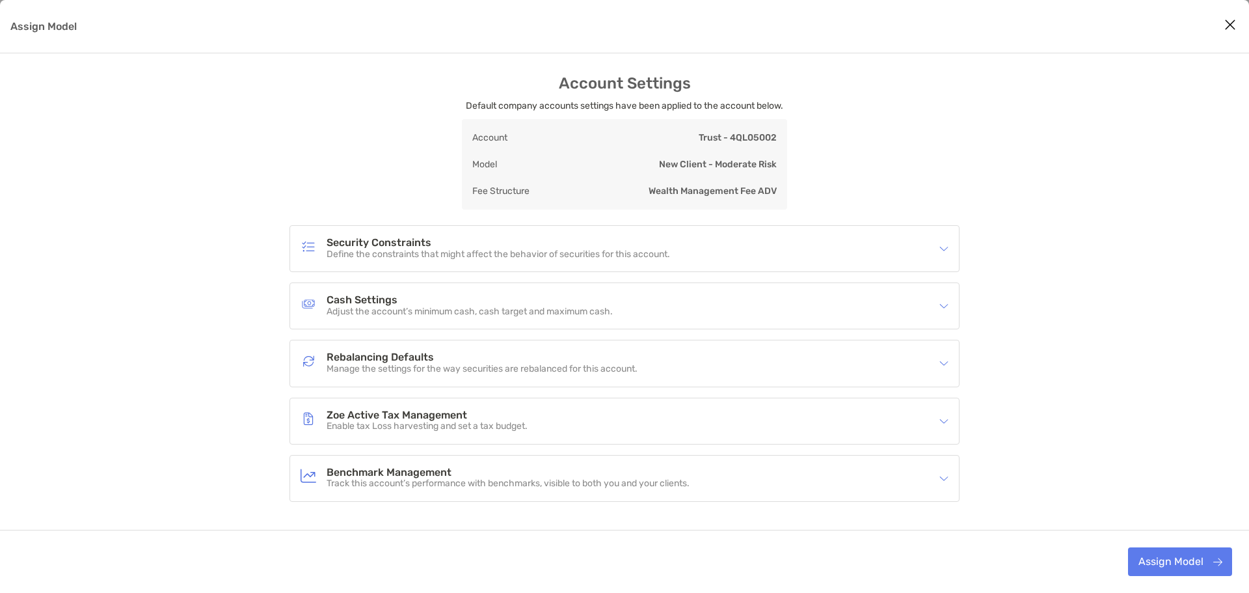
click at [949, 249] on div "Security Constraints Define the constraints that might affect the behavior of s…" at bounding box center [624, 249] width 669 height 46
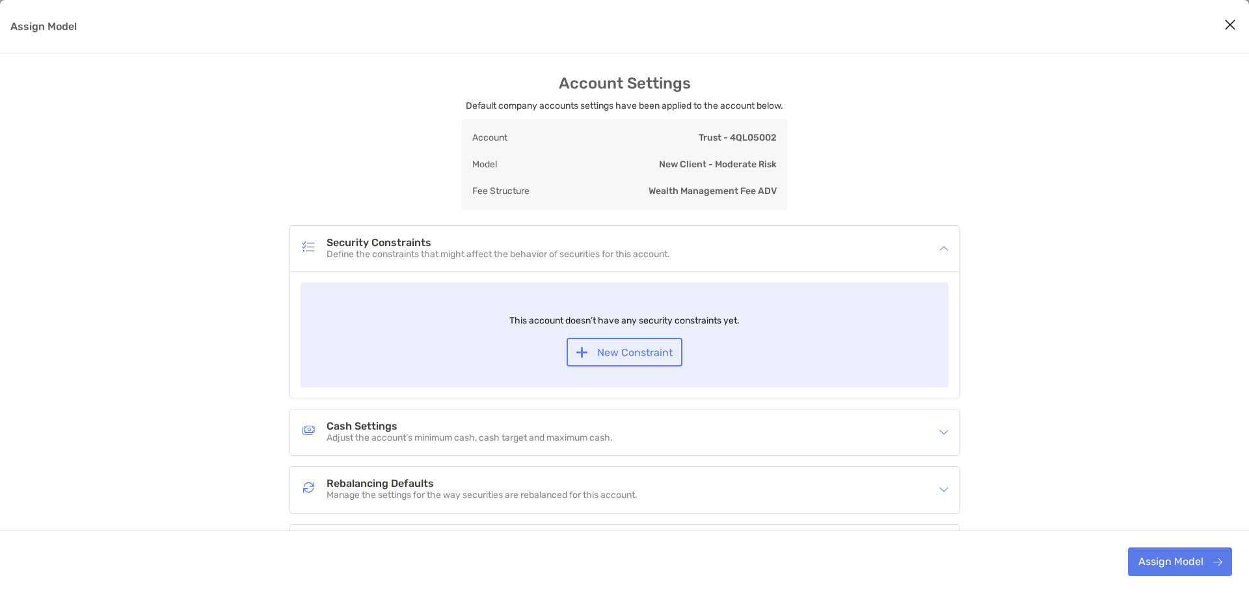
click at [948, 249] on div "Security Constraints Define the constraints that might affect the behavior of s…" at bounding box center [624, 249] width 669 height 46
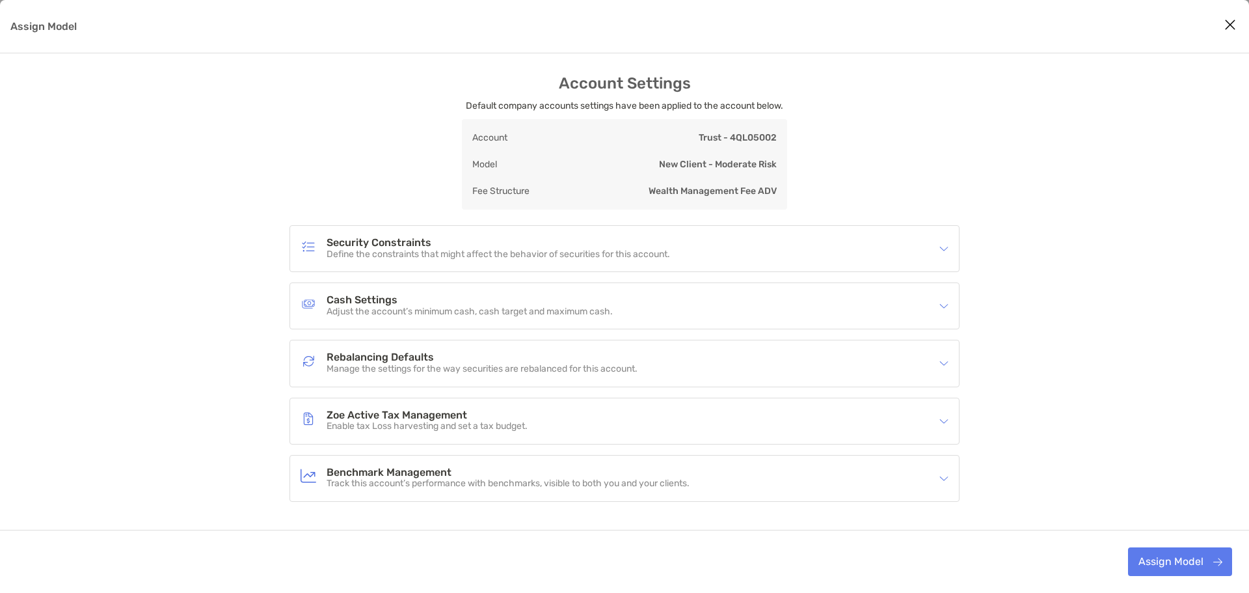
click at [936, 420] on div "Assign Model" at bounding box center [939, 421] width 17 height 14
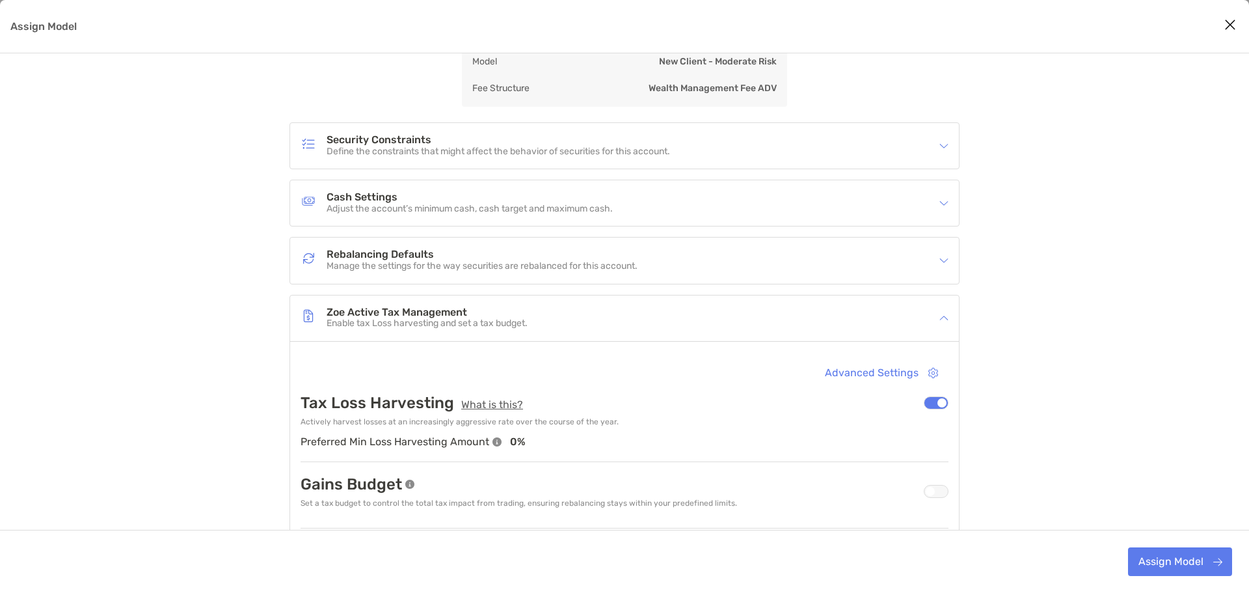
scroll to position [130, 0]
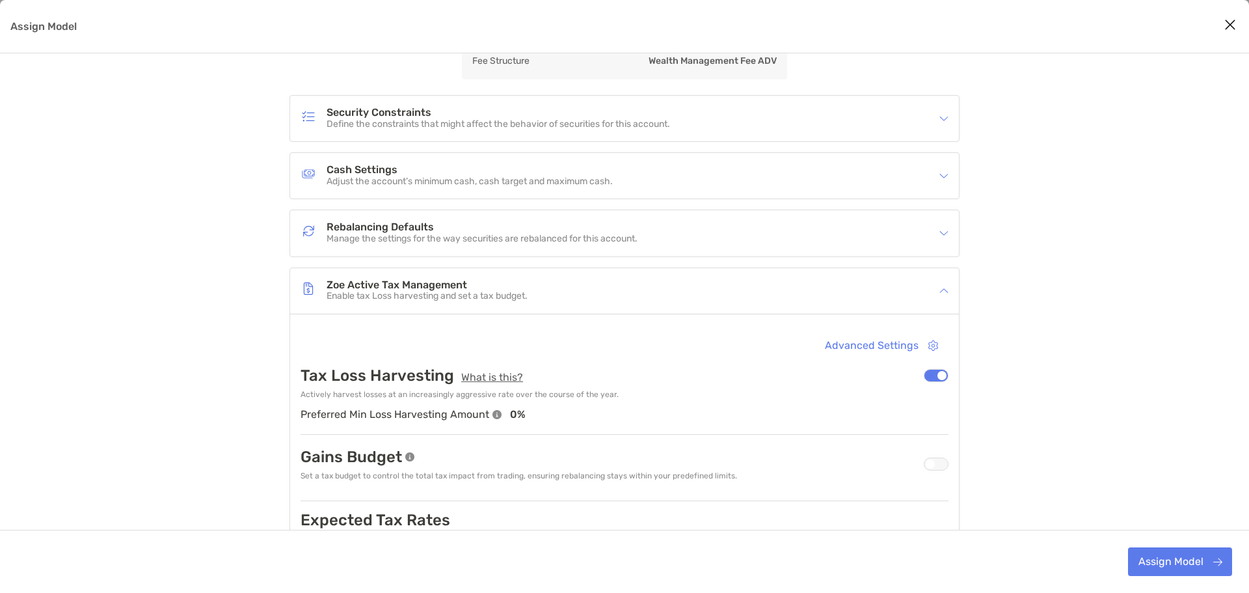
click at [942, 393] on p "Actively harvest losses at an increasingly aggressive rate over the course of t…" at bounding box center [624, 395] width 648 height 10
click at [939, 378] on div "Assign Model" at bounding box center [936, 375] width 25 height 13
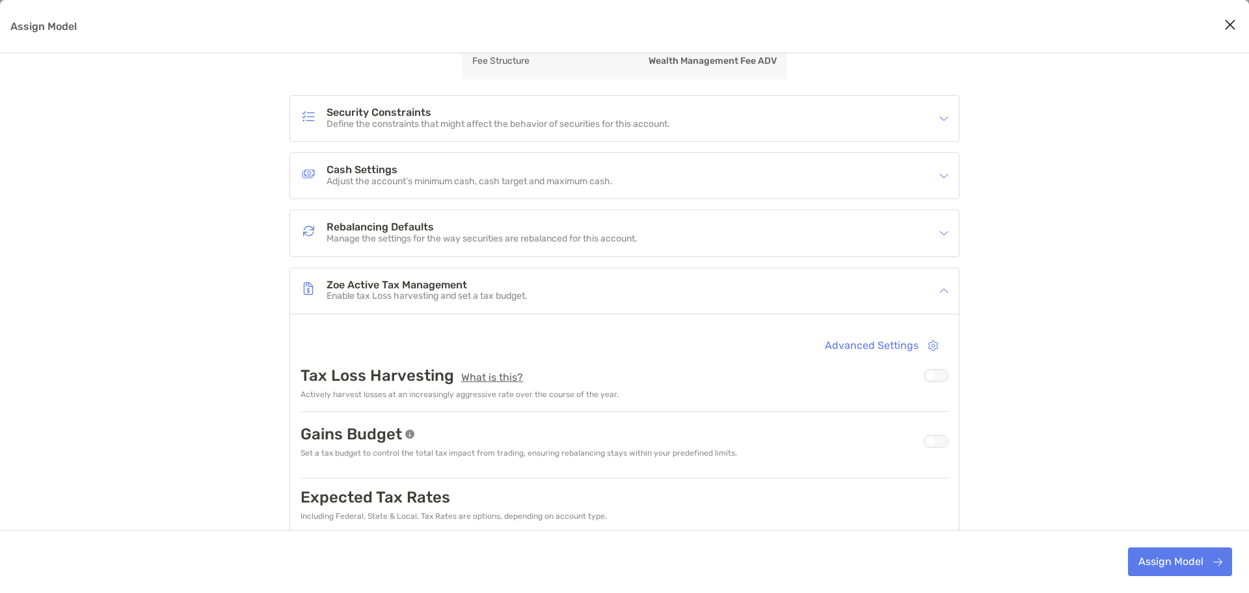
scroll to position [195, 0]
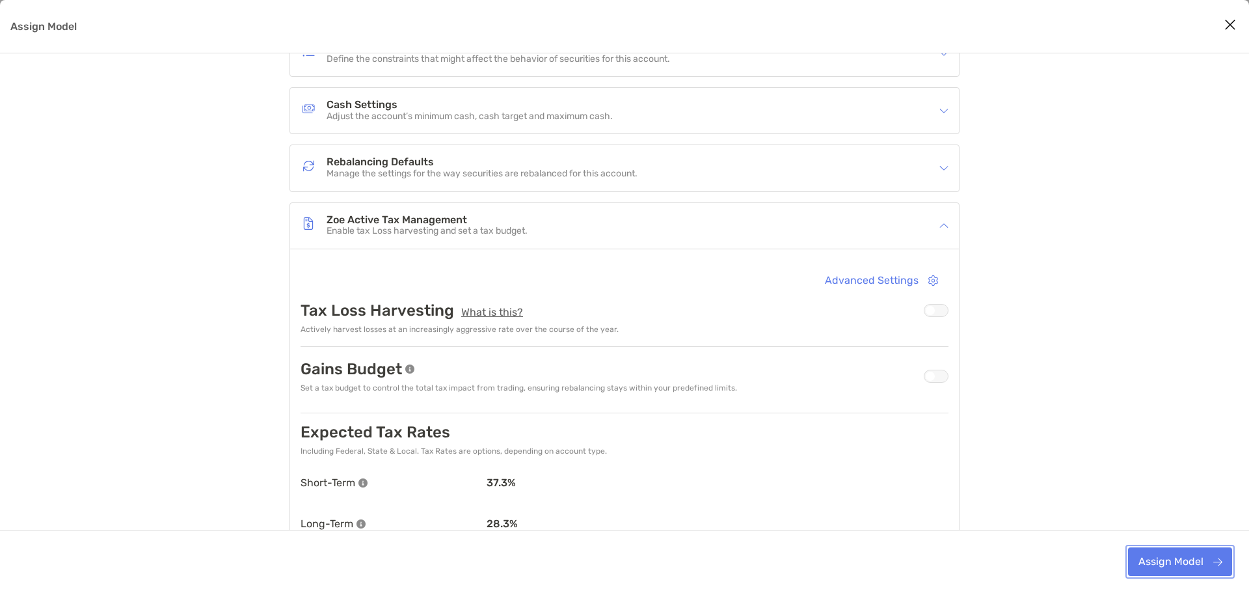
click at [1175, 564] on button "Assign Model" at bounding box center [1180, 561] width 104 height 29
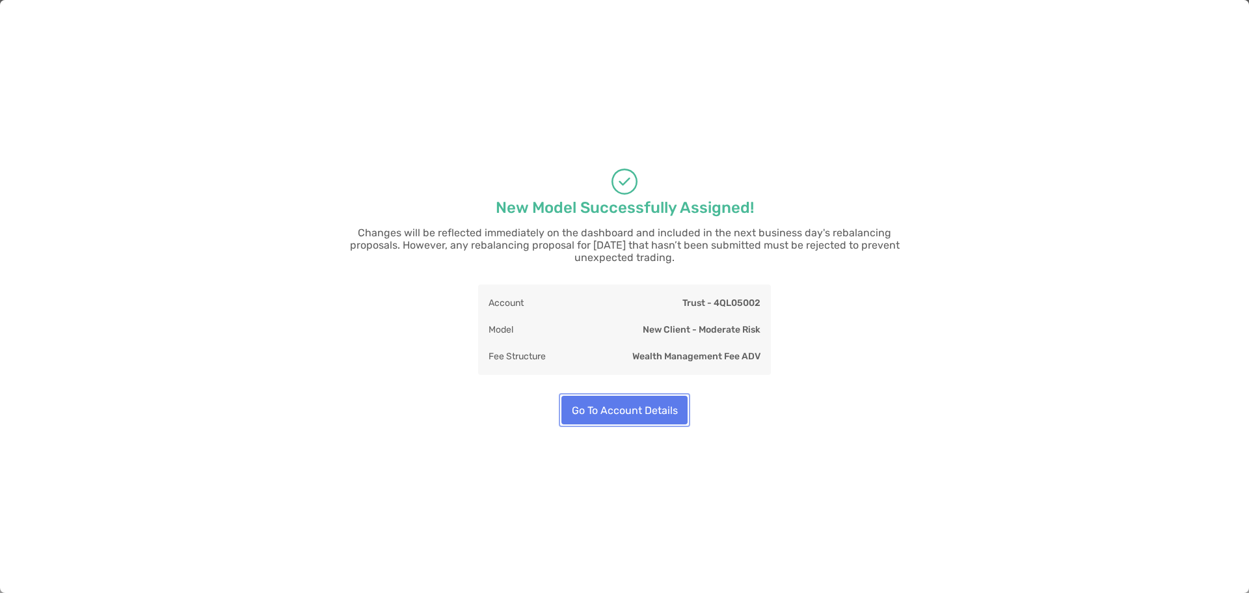
click at [617, 399] on button "Go To Account Details" at bounding box center [624, 409] width 126 height 29
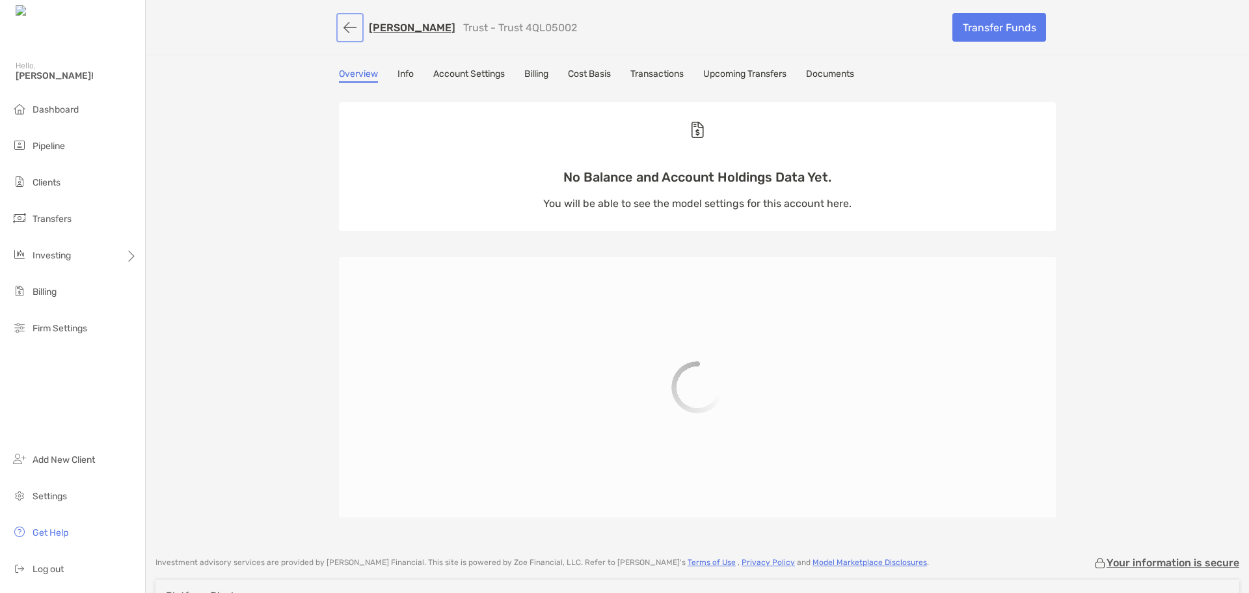
click at [340, 30] on button "button" at bounding box center [350, 28] width 22 height 24
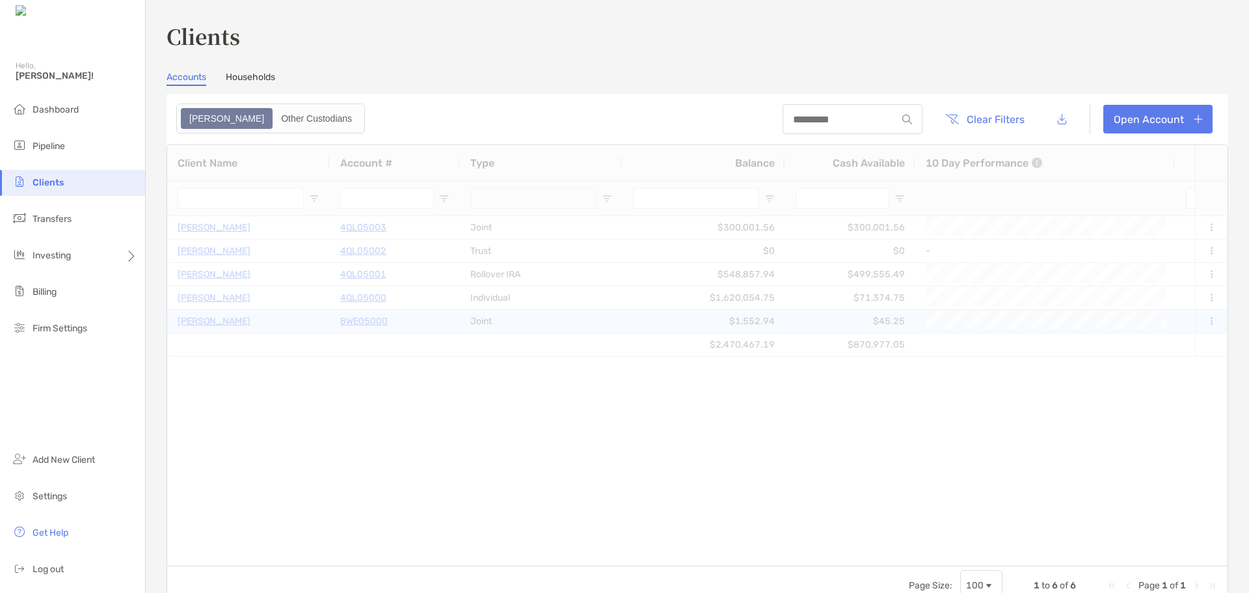
type input "***"
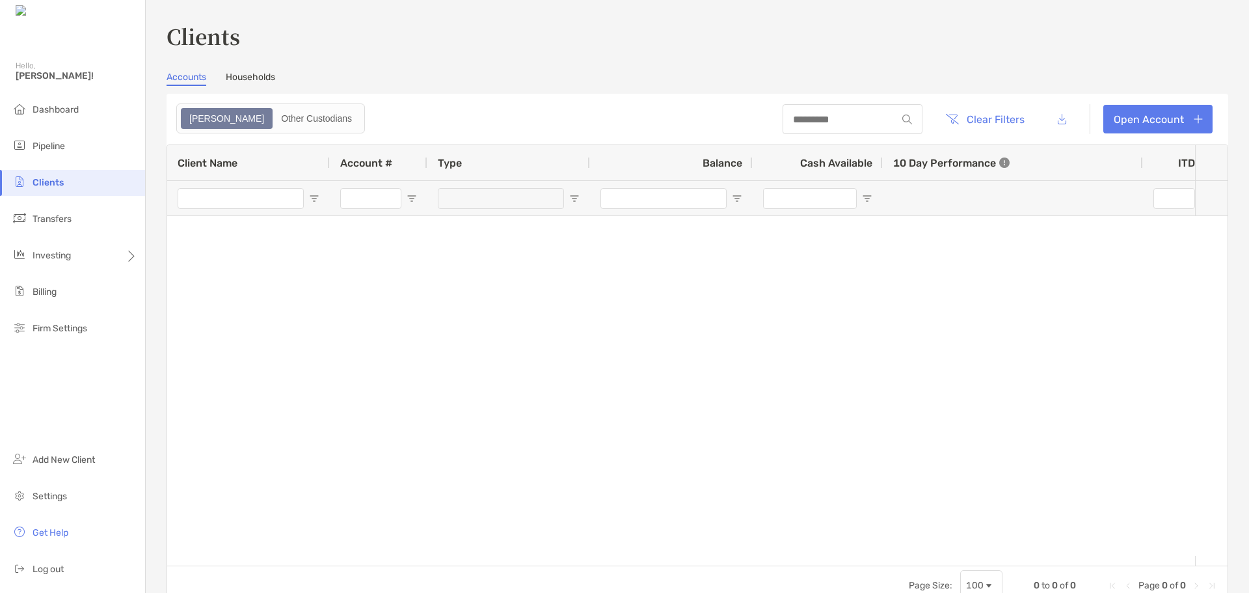
click at [260, 84] on link "Households" at bounding box center [250, 79] width 49 height 14
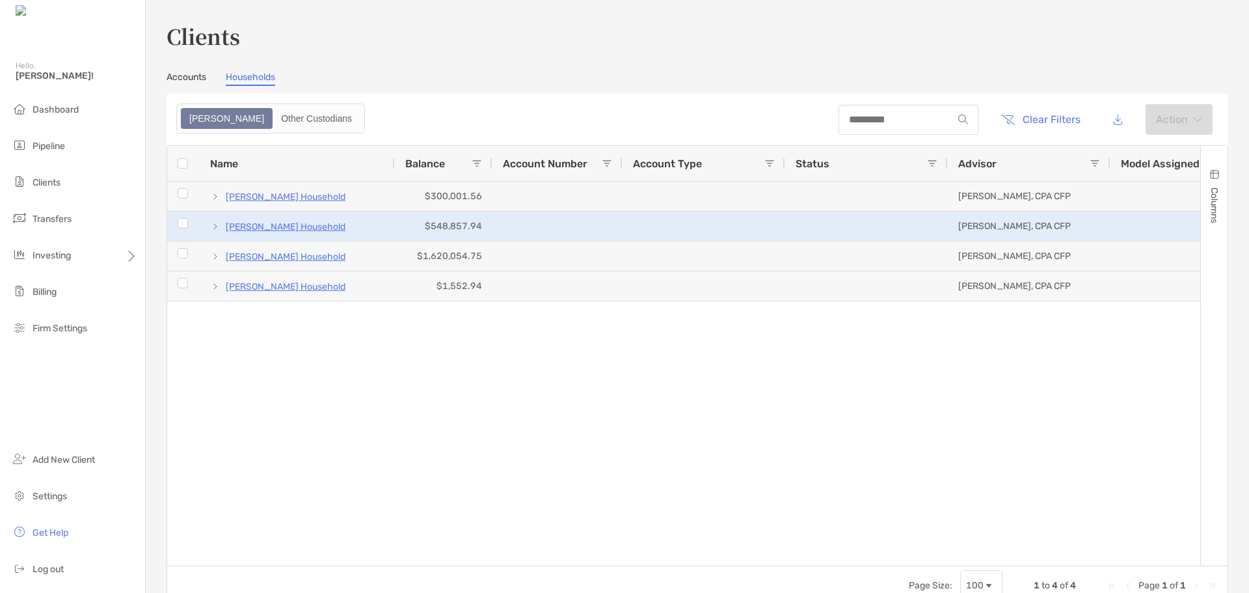
click at [288, 231] on p "[PERSON_NAME] Household" at bounding box center [286, 227] width 120 height 16
